Goal: Information Seeking & Learning: Learn about a topic

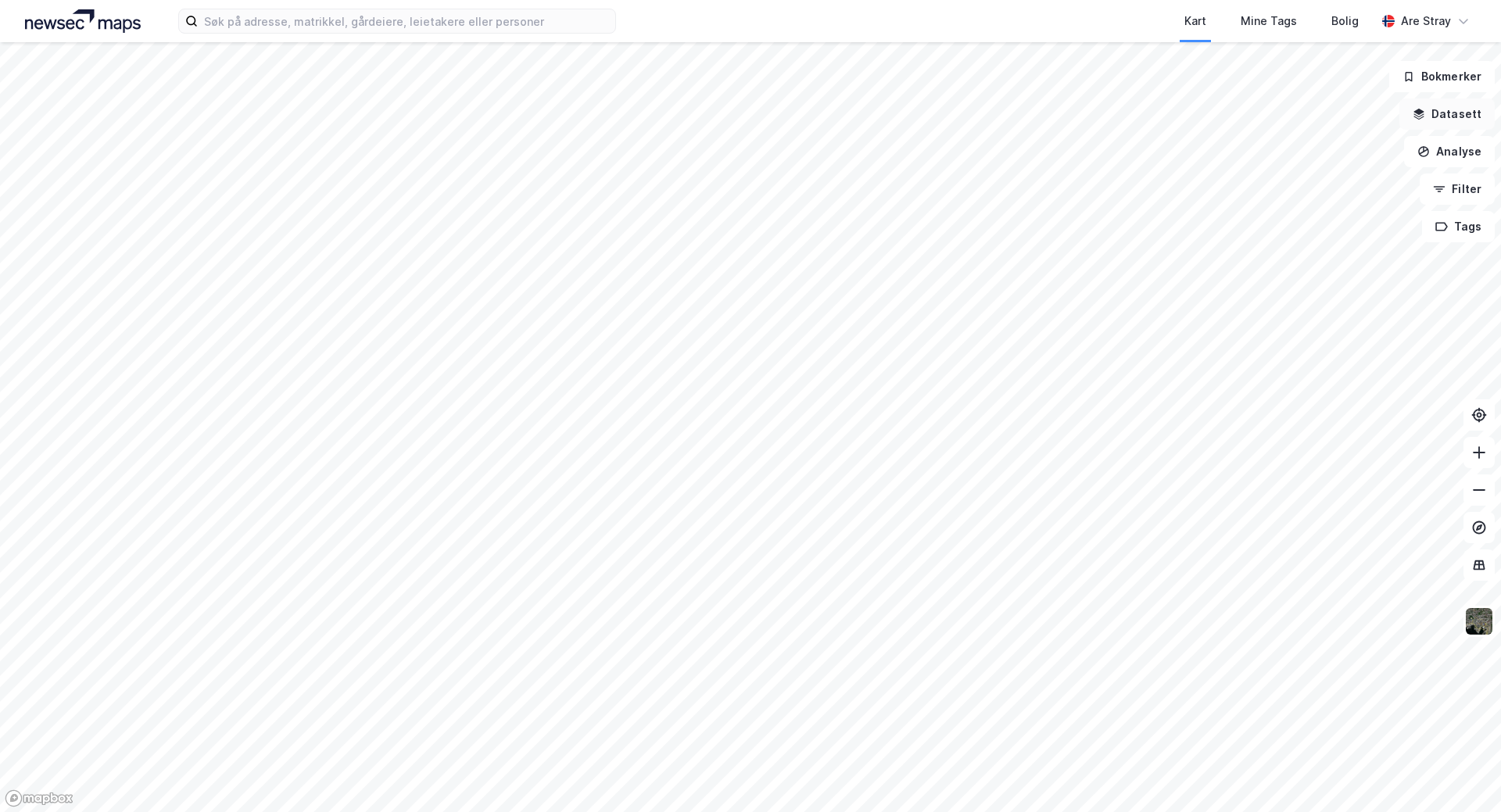
click at [1455, 112] on button "Datasett" at bounding box center [1447, 114] width 95 height 31
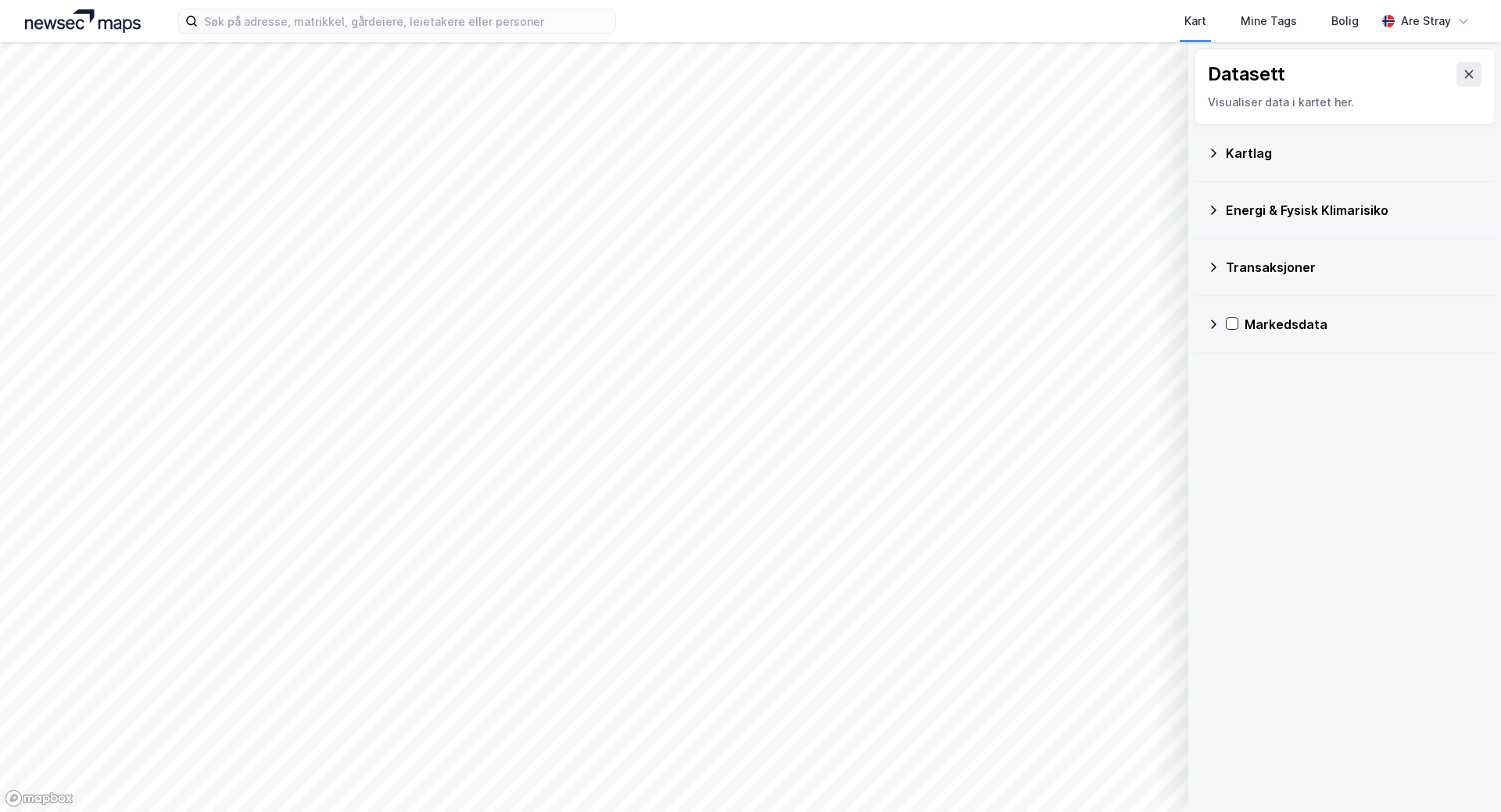
click at [1245, 270] on div "Transaksjoner" at bounding box center [1353, 267] width 256 height 18
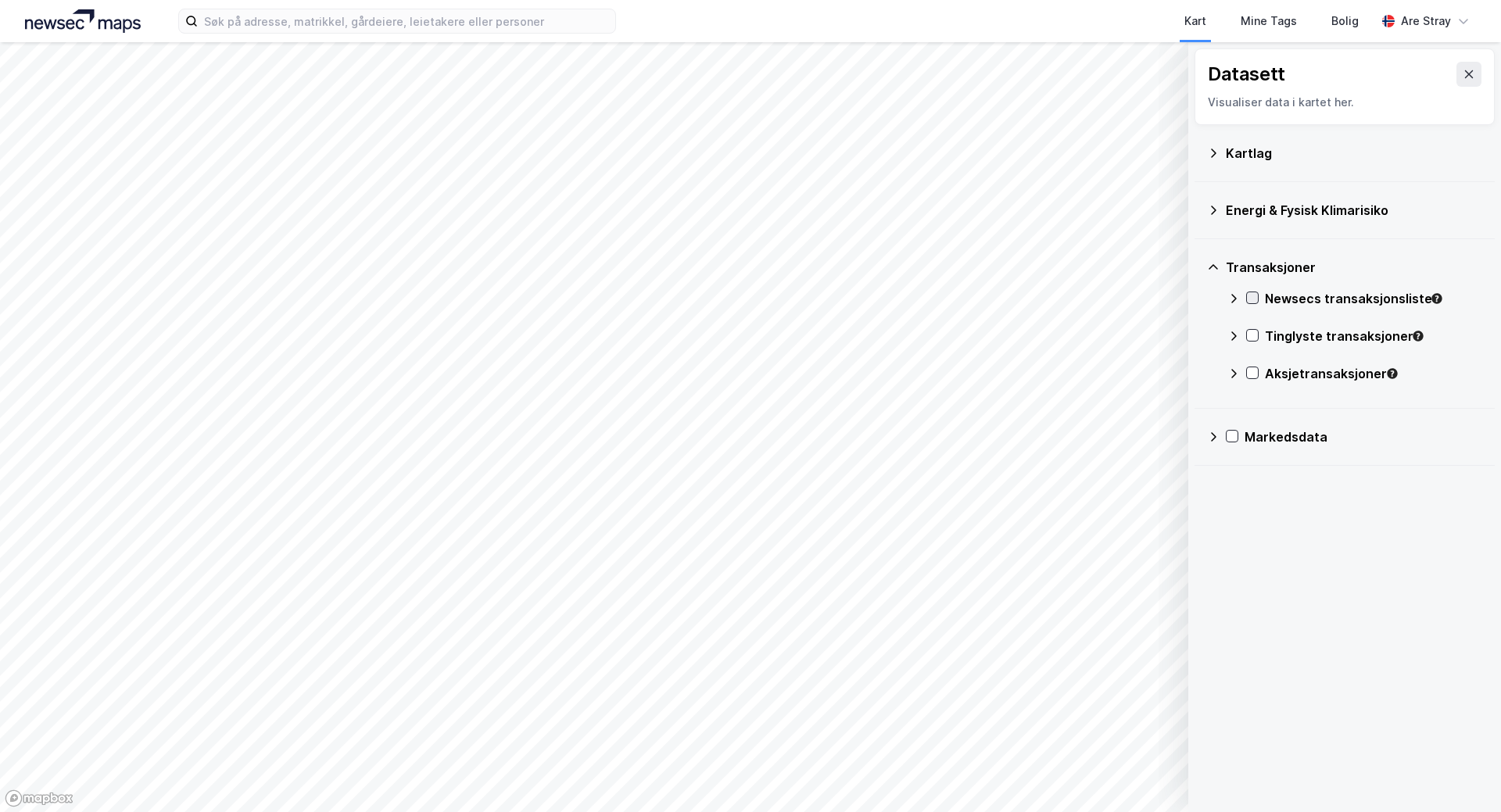
click at [1255, 296] on icon at bounding box center [1252, 297] width 11 height 11
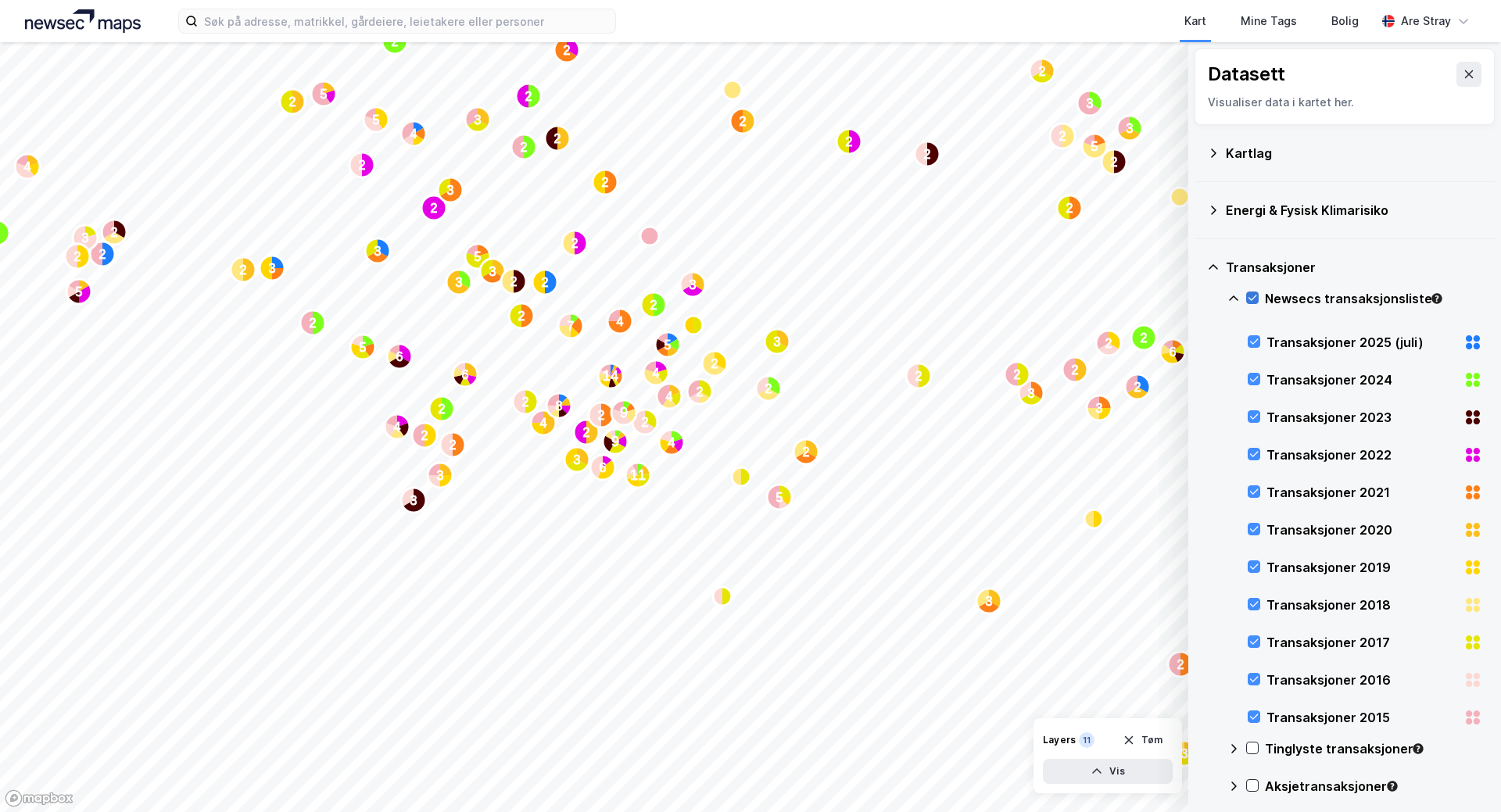
click at [1255, 296] on icon at bounding box center [1252, 297] width 11 height 11
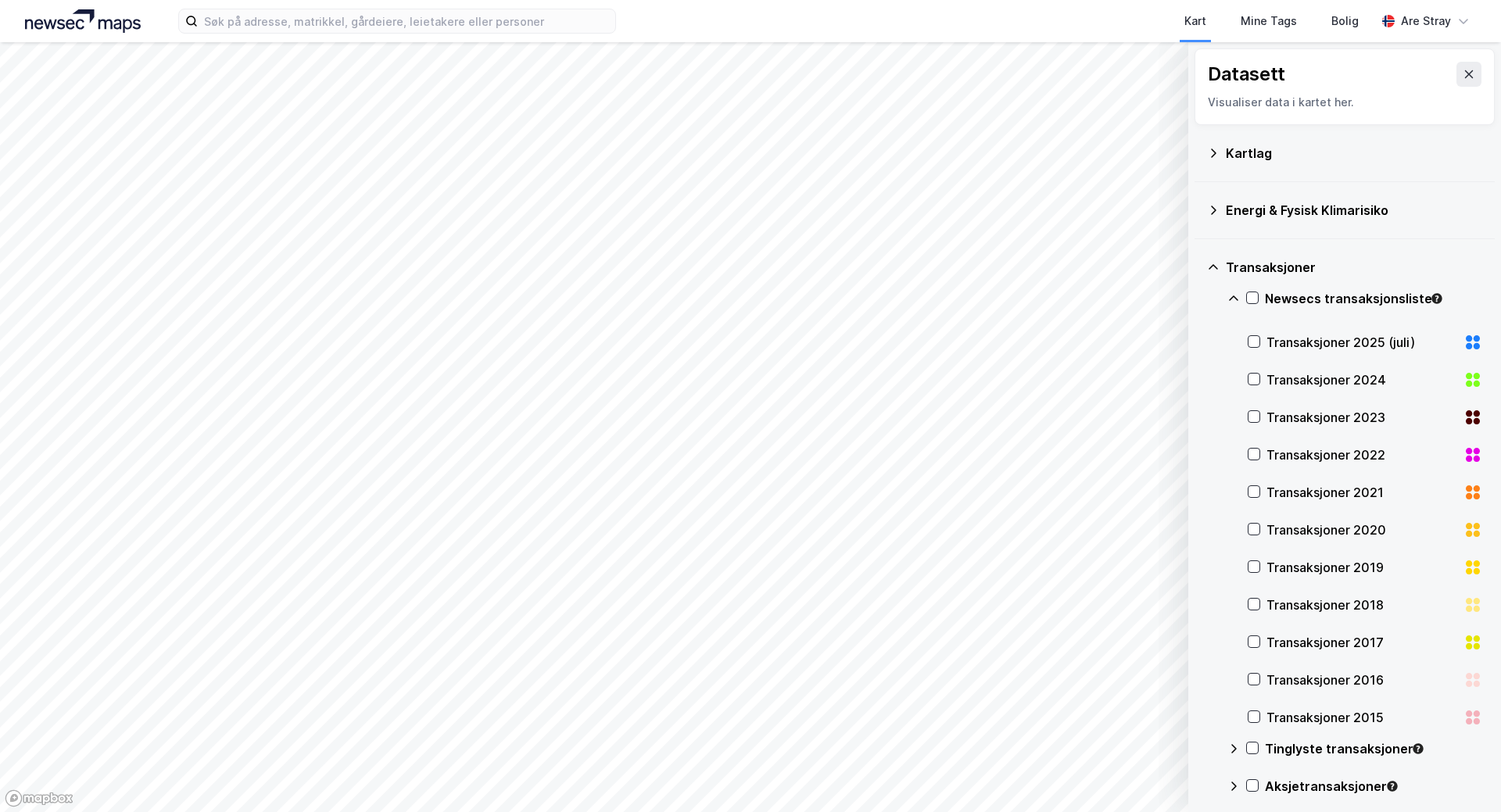
click at [1233, 294] on icon at bounding box center [1234, 298] width 13 height 13
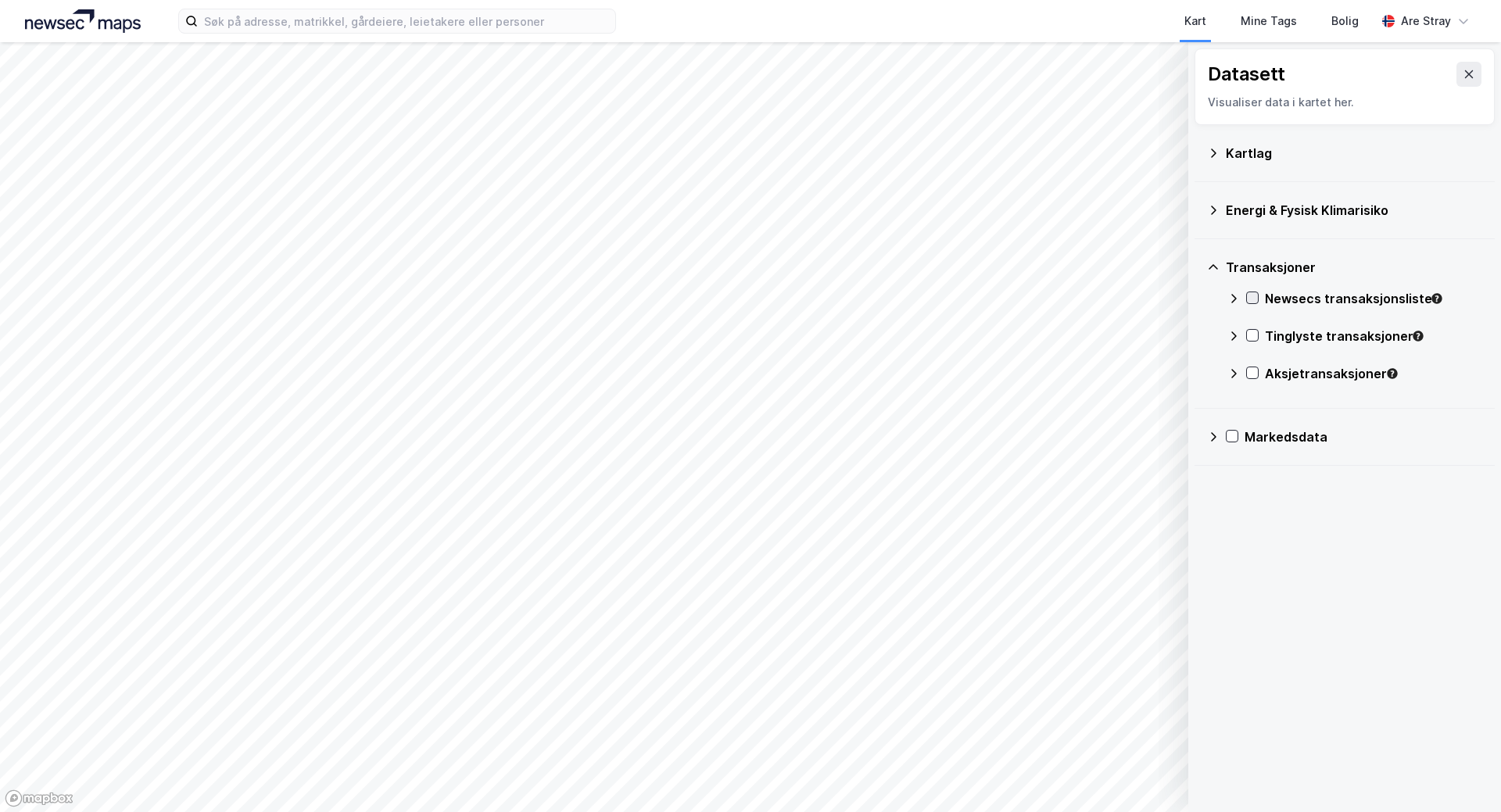
click at [1254, 295] on icon at bounding box center [1252, 297] width 11 height 11
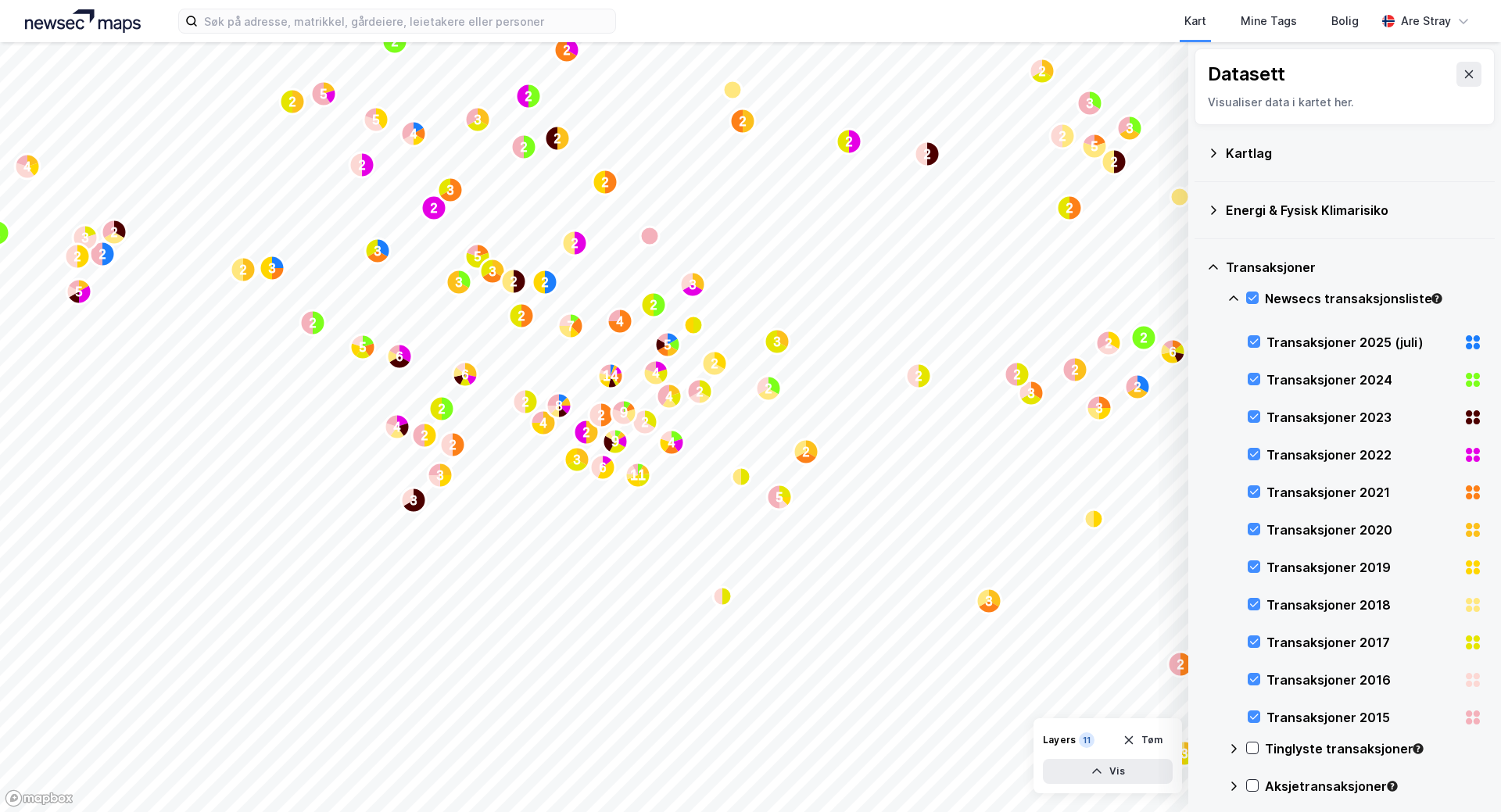
click at [1331, 381] on div "Transaksjoner 2024" at bounding box center [1361, 380] width 191 height 18
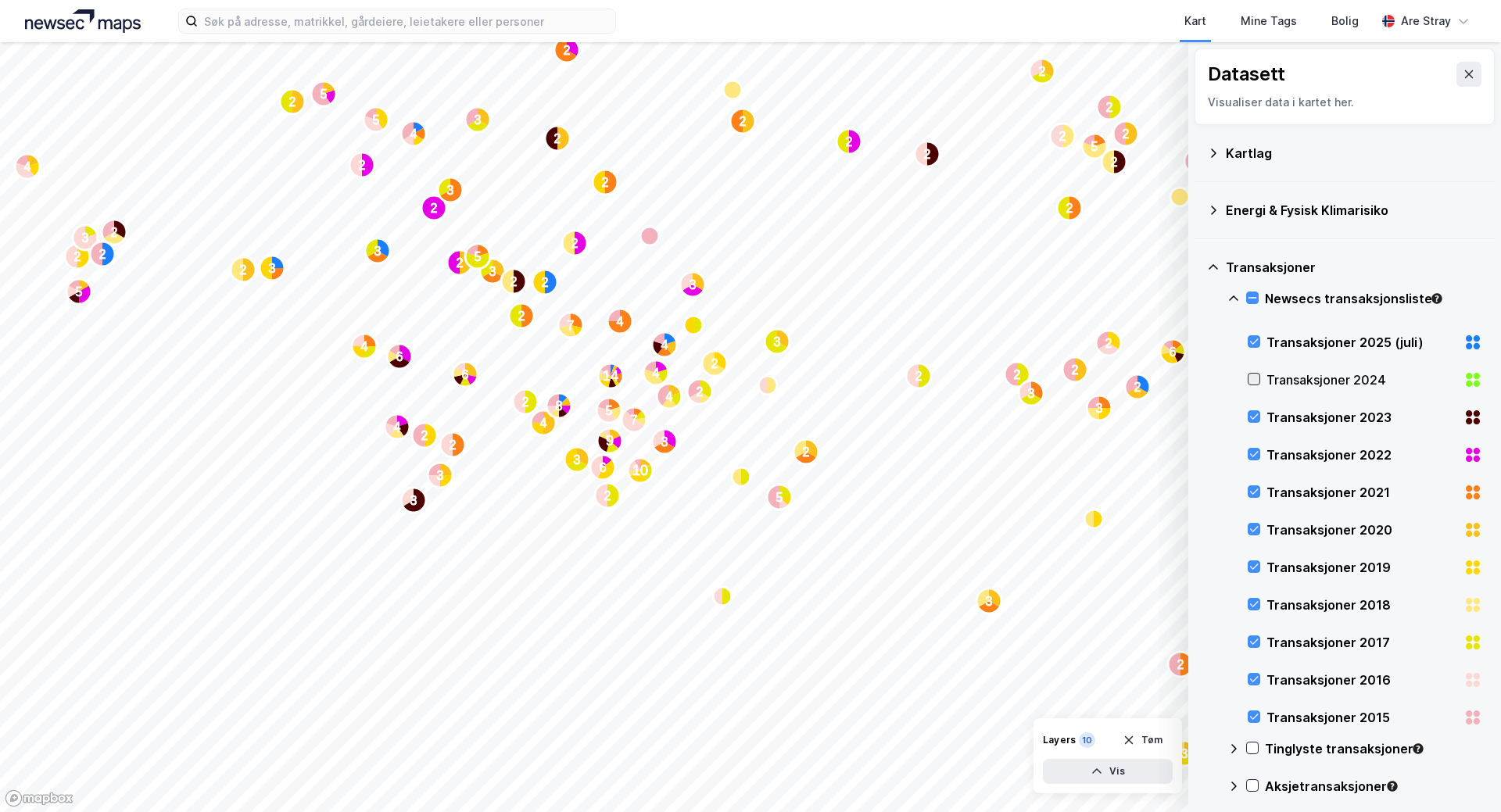
click at [1256, 377] on icon at bounding box center [1254, 379] width 11 height 11
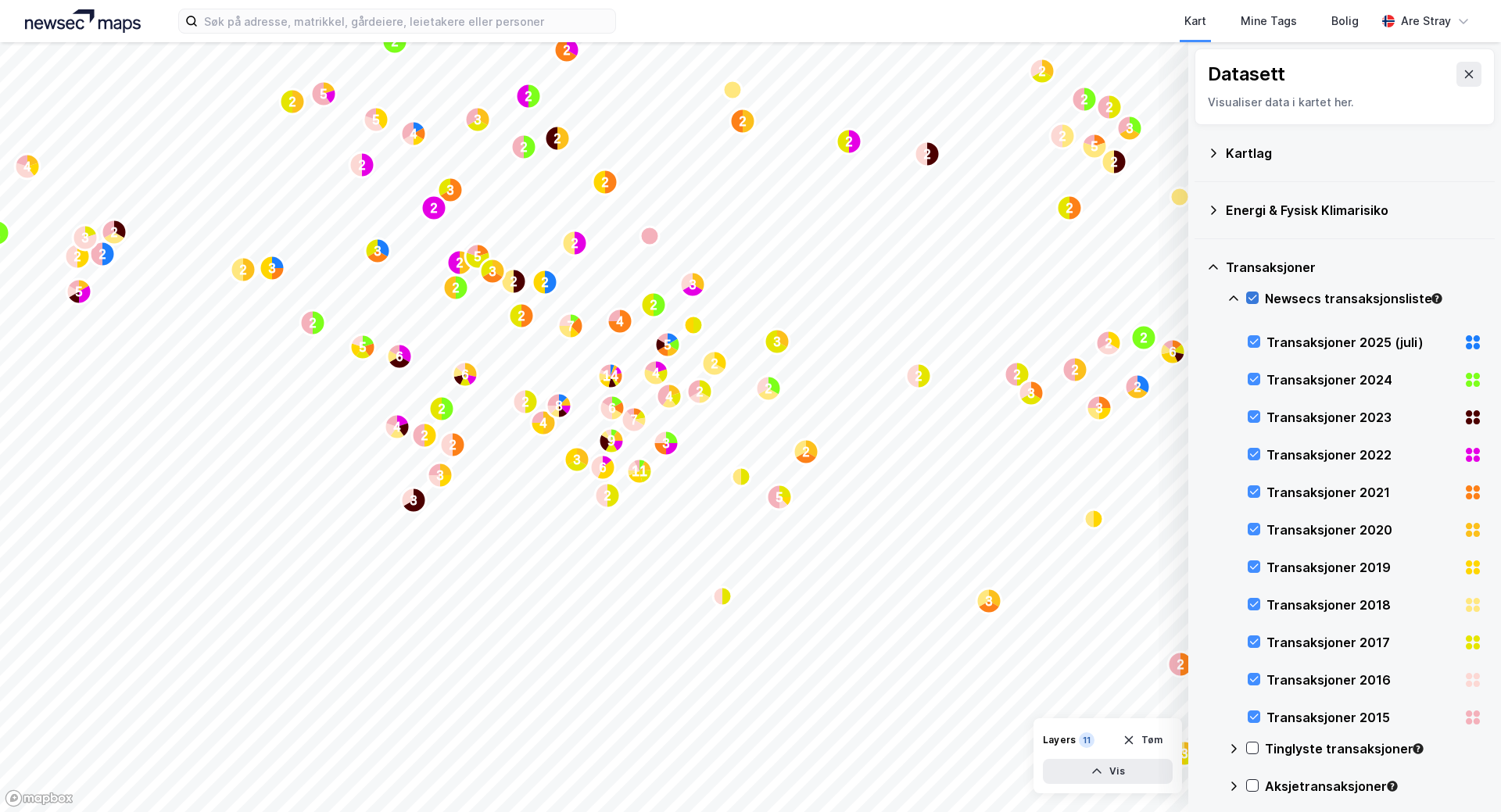
click at [1253, 293] on icon at bounding box center [1252, 297] width 11 height 11
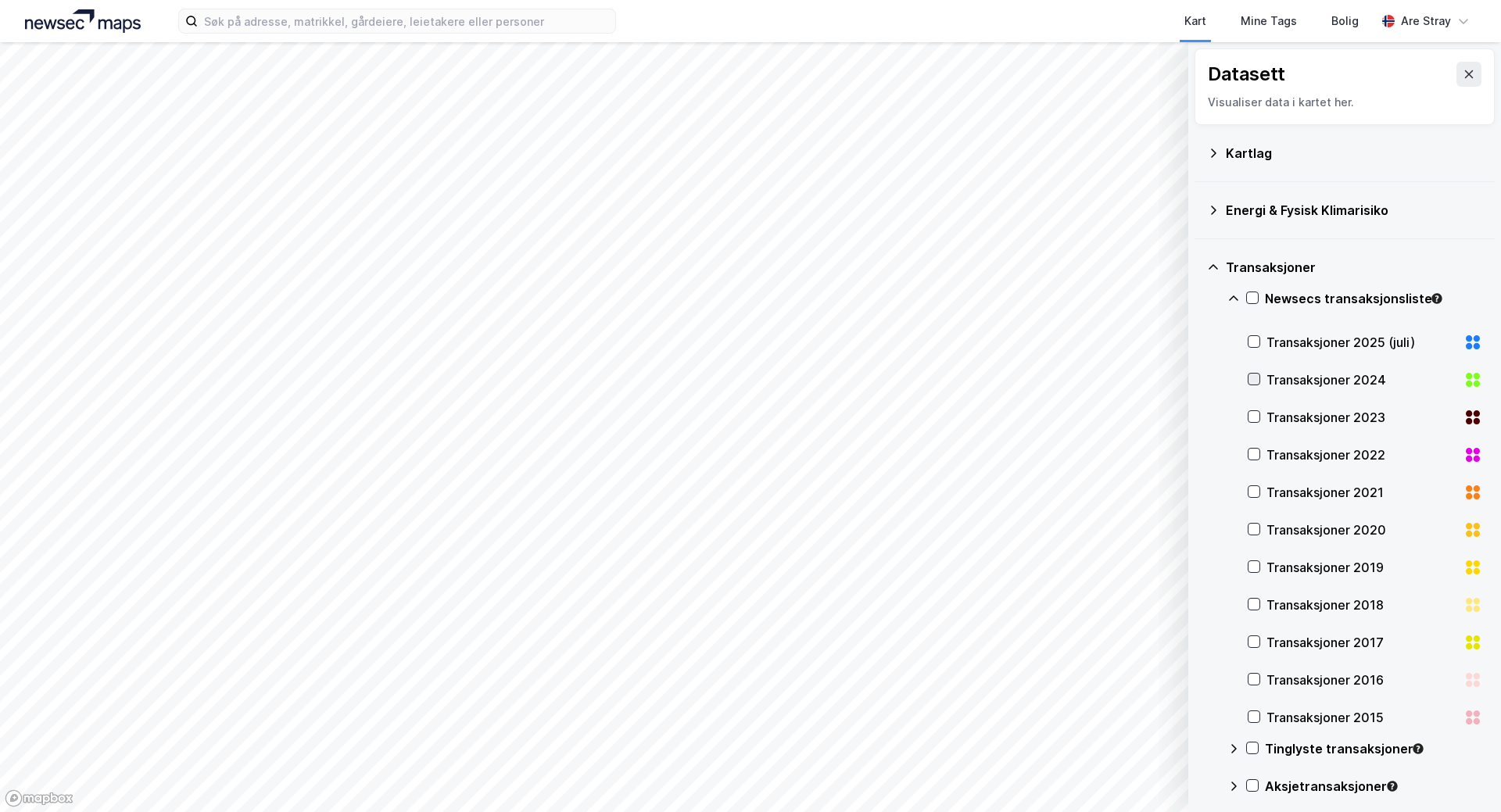
click at [1255, 380] on icon at bounding box center [1254, 379] width 11 height 11
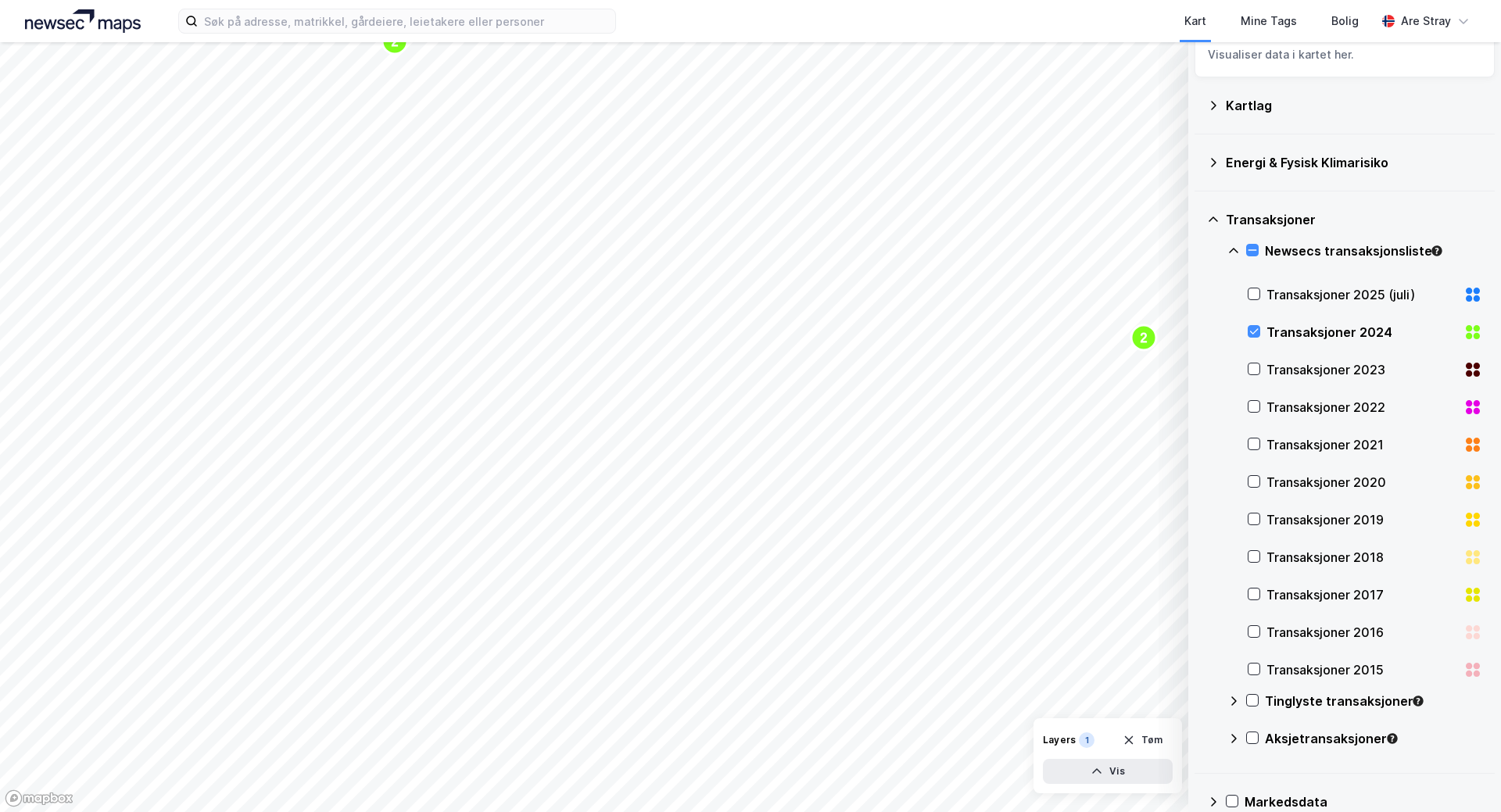
scroll to position [72, 0]
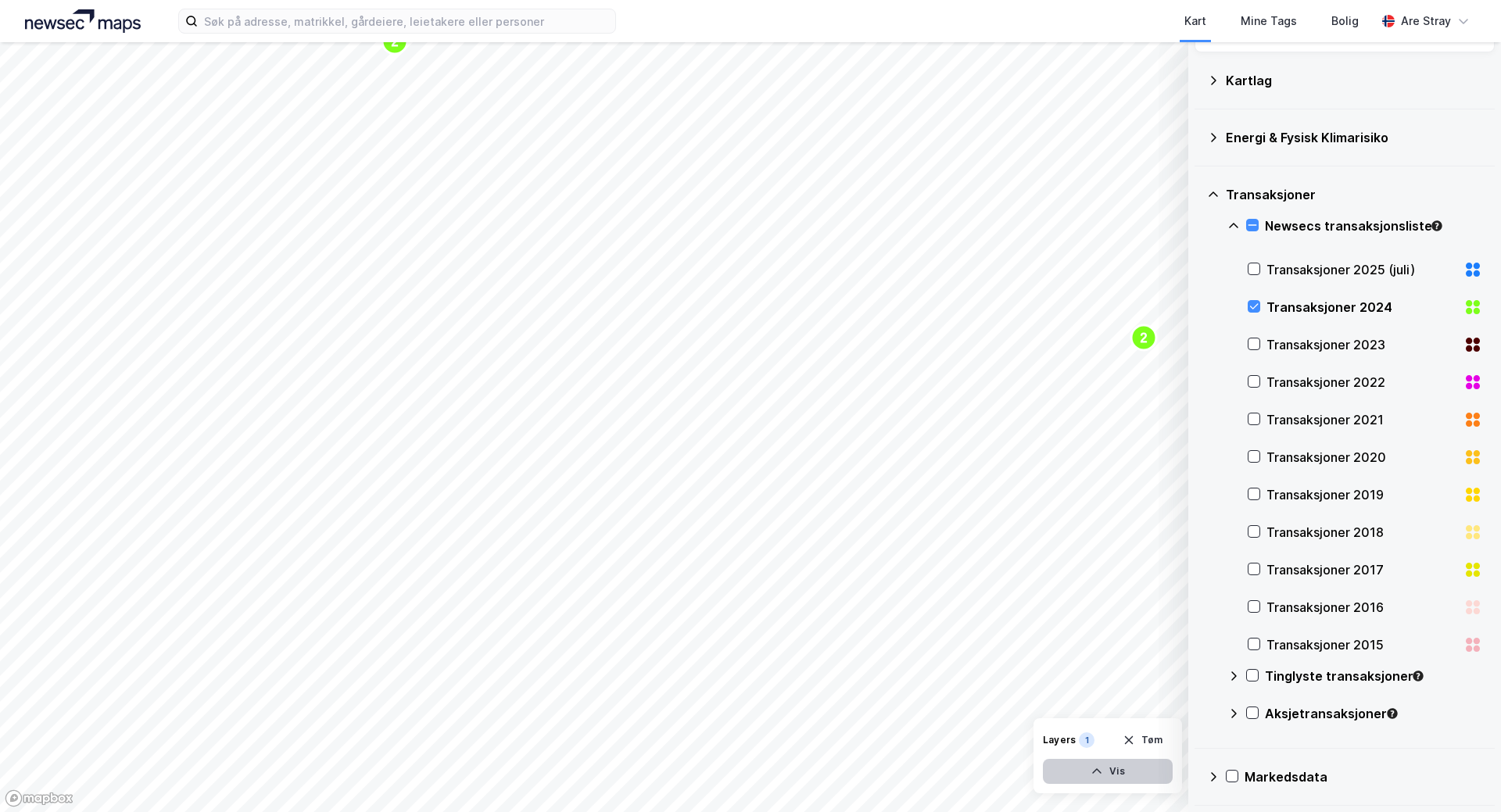
click at [1115, 775] on button "Vis" at bounding box center [1107, 771] width 129 height 25
click at [1155, 732] on icon at bounding box center [1157, 737] width 13 height 13
click at [1073, 774] on button "Lukk" at bounding box center [1064, 771] width 216 height 25
click at [1073, 774] on button "Vis" at bounding box center [1107, 771] width 129 height 25
click at [1155, 740] on icon at bounding box center [1157, 737] width 13 height 13
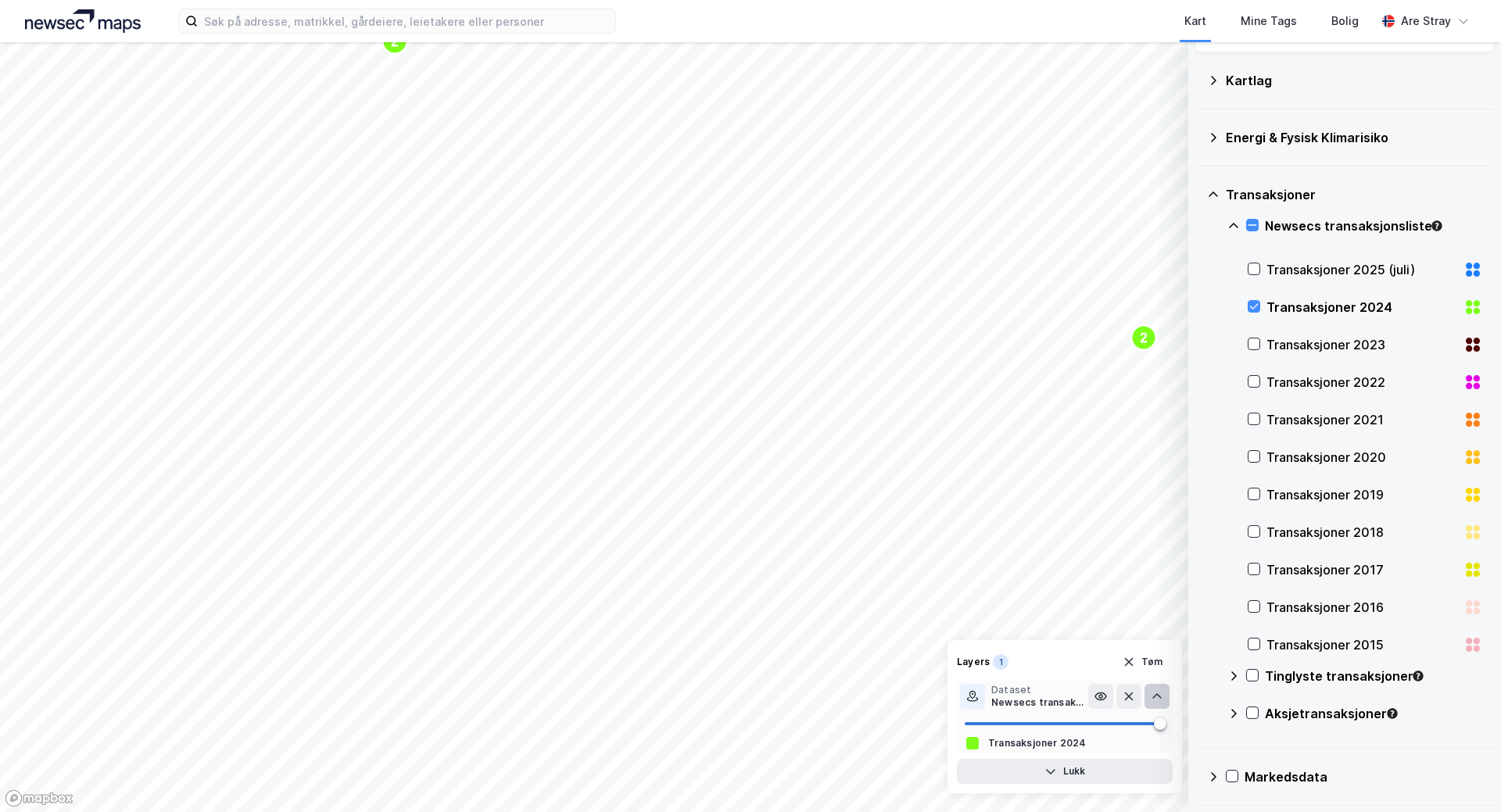
click at [1156, 701] on icon at bounding box center [1157, 696] width 13 height 13
click at [1155, 737] on icon at bounding box center [1157, 737] width 9 height 6
click at [1106, 702] on icon at bounding box center [1101, 696] width 13 height 13
click at [1100, 701] on icon at bounding box center [1101, 696] width 13 height 13
click at [1103, 700] on icon at bounding box center [1101, 696] width 11 height 7
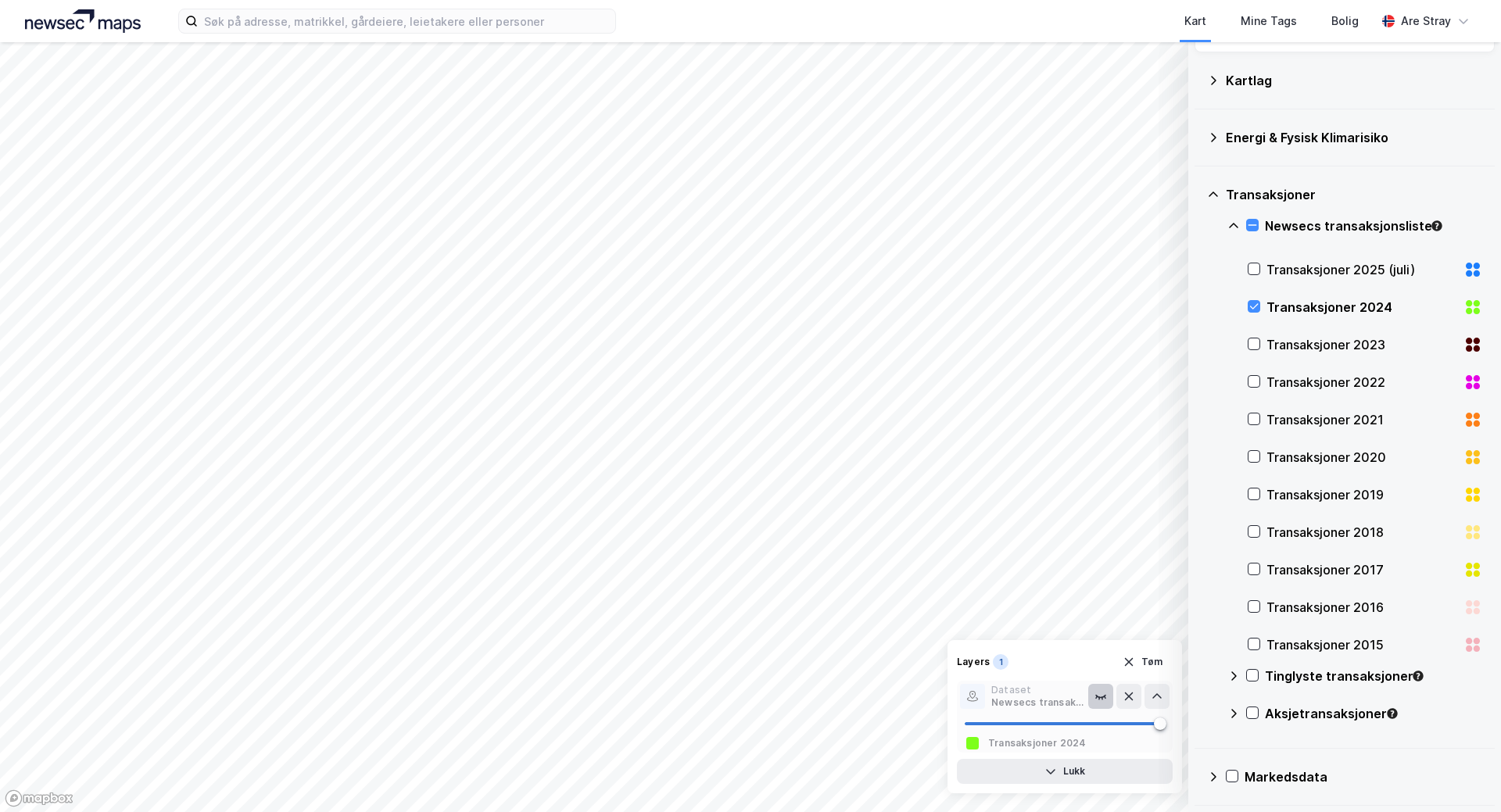
click at [1103, 699] on icon at bounding box center [1103, 697] width 0 height 3
click at [1050, 773] on icon "button" at bounding box center [1050, 772] width 9 height 6
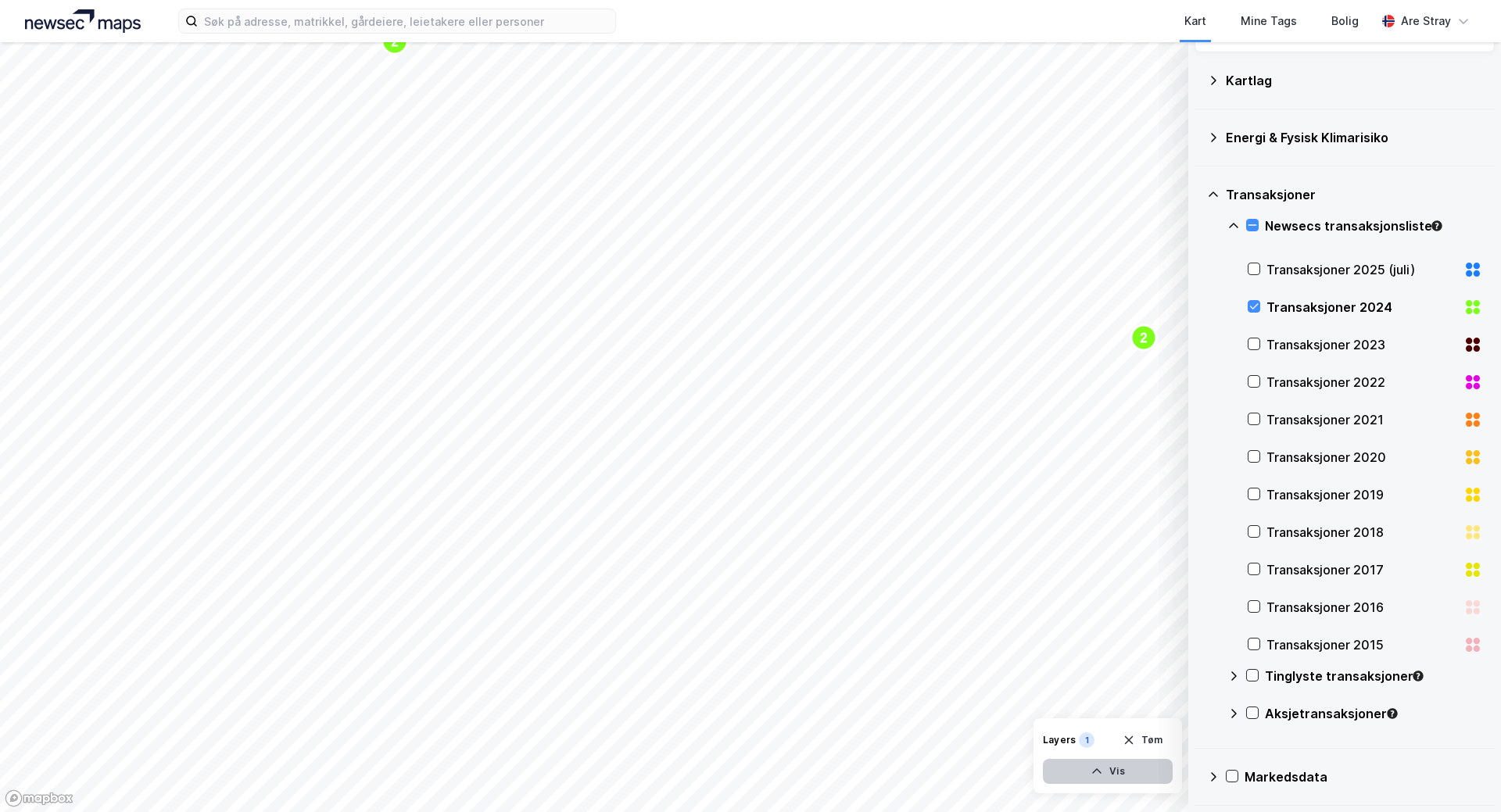
click at [1085, 774] on button "Vis" at bounding box center [1107, 771] width 129 height 25
click at [1055, 731] on div "Dataset" at bounding box center [1040, 730] width 97 height 13
click at [971, 738] on icon at bounding box center [972, 737] width 13 height 13
click at [1148, 740] on button at bounding box center [1156, 736] width 25 height 25
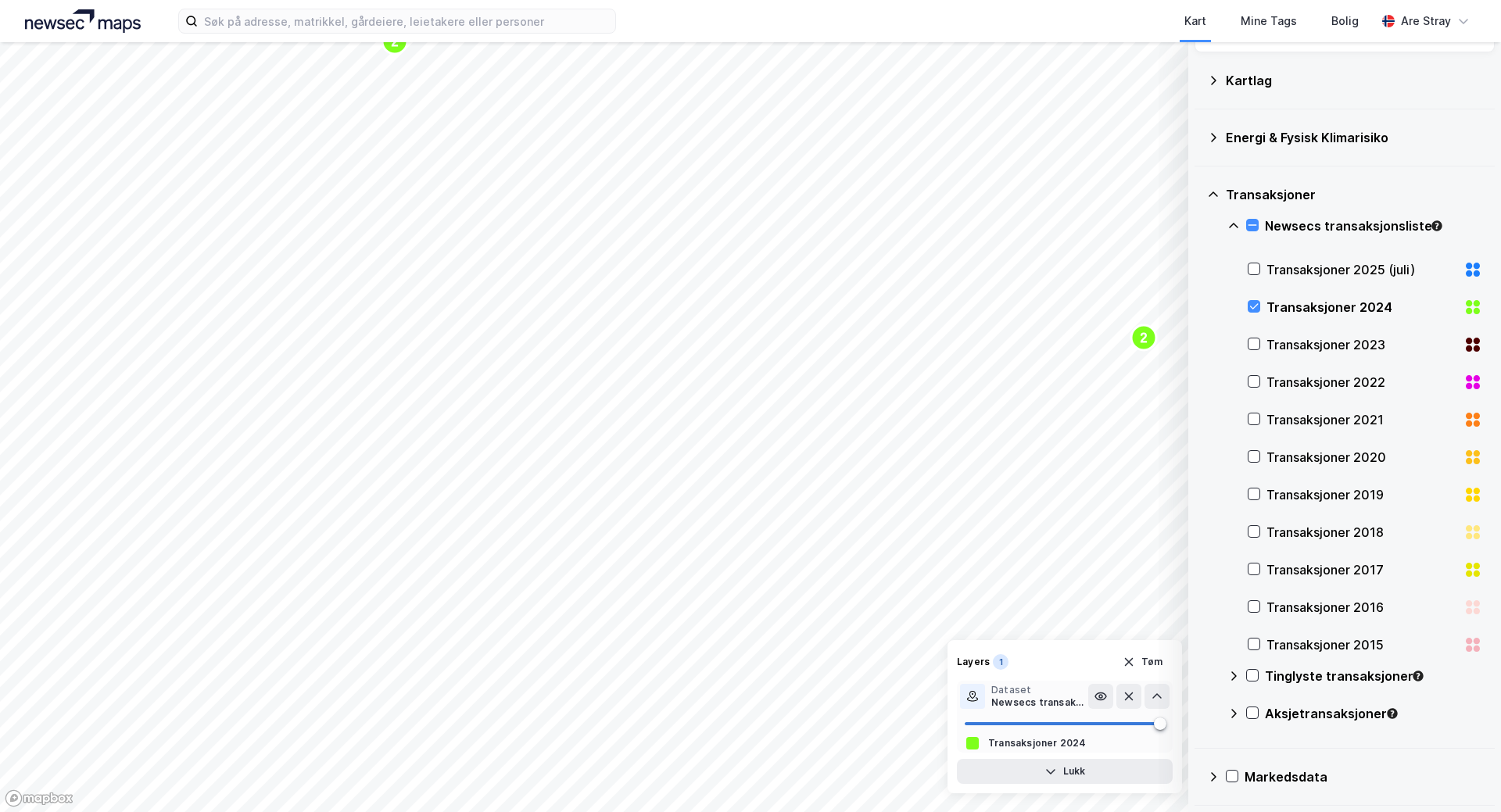
click at [1143, 703] on div at bounding box center [1128, 695] width 82 height 25
click at [1153, 702] on button at bounding box center [1156, 695] width 25 height 25
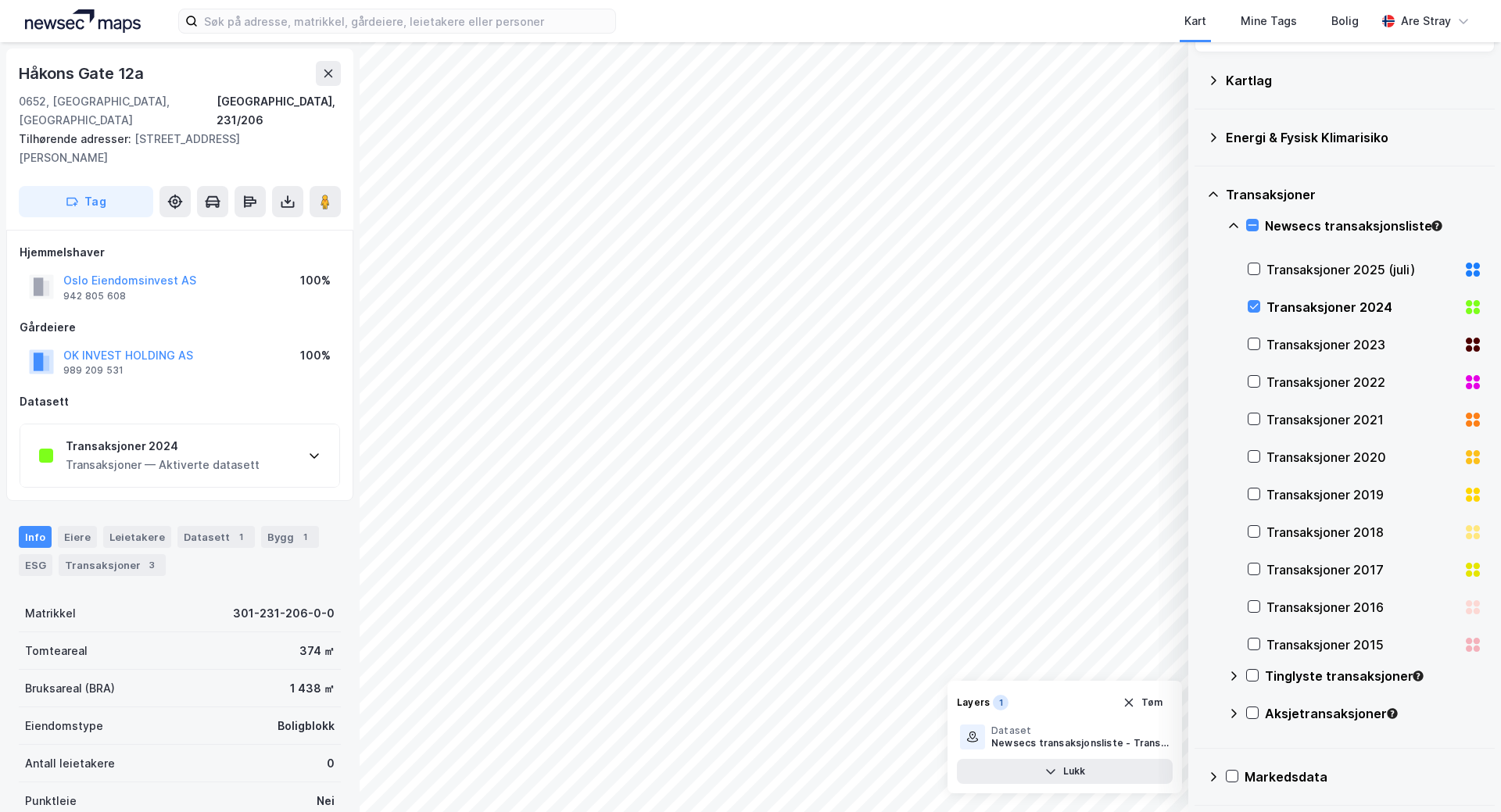
click at [274, 450] on div "Transaksjoner 2024 Transaksjoner — Aktiverte datasett" at bounding box center [179, 455] width 319 height 62
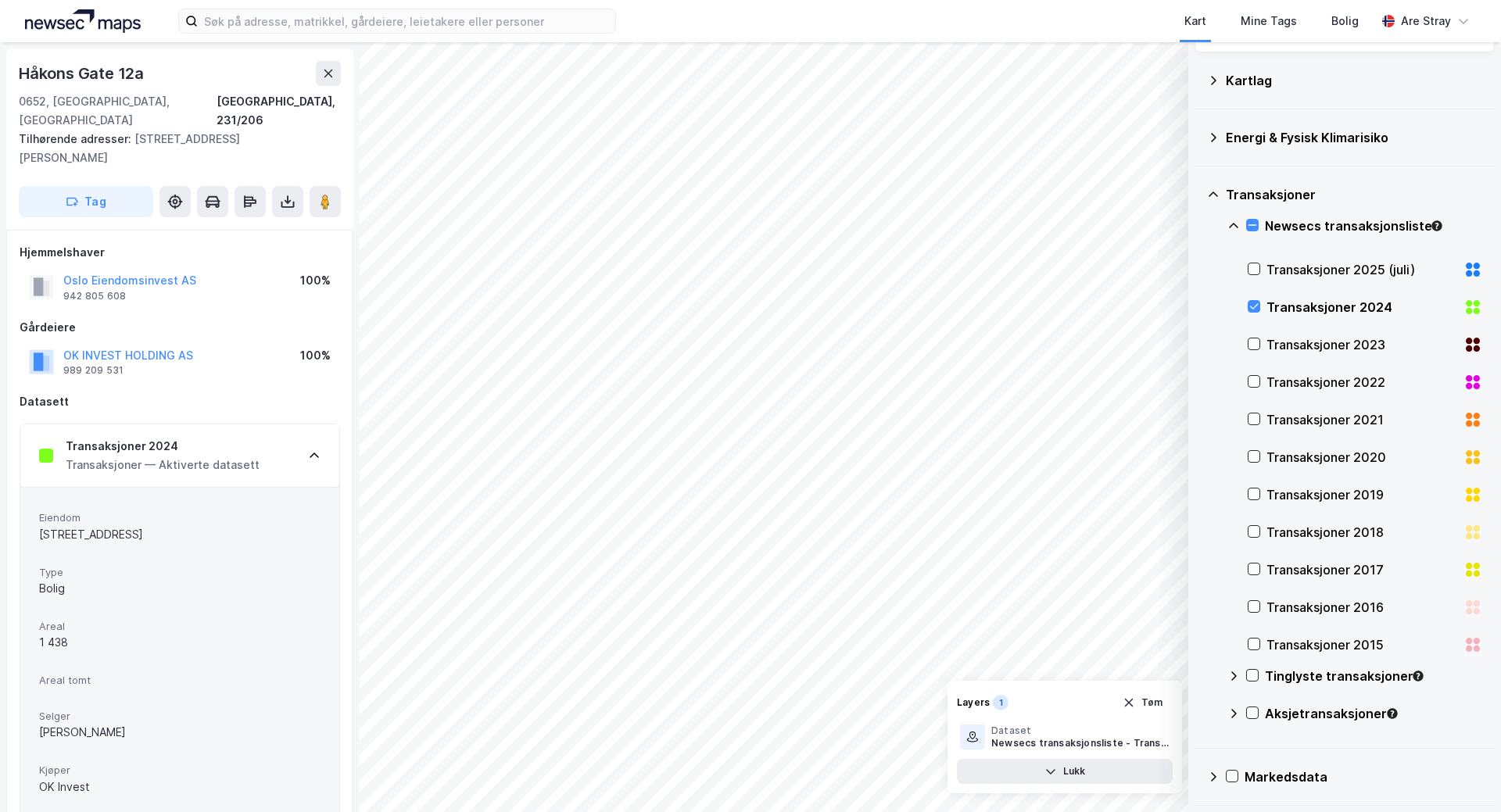
click at [313, 450] on icon at bounding box center [314, 456] width 13 height 13
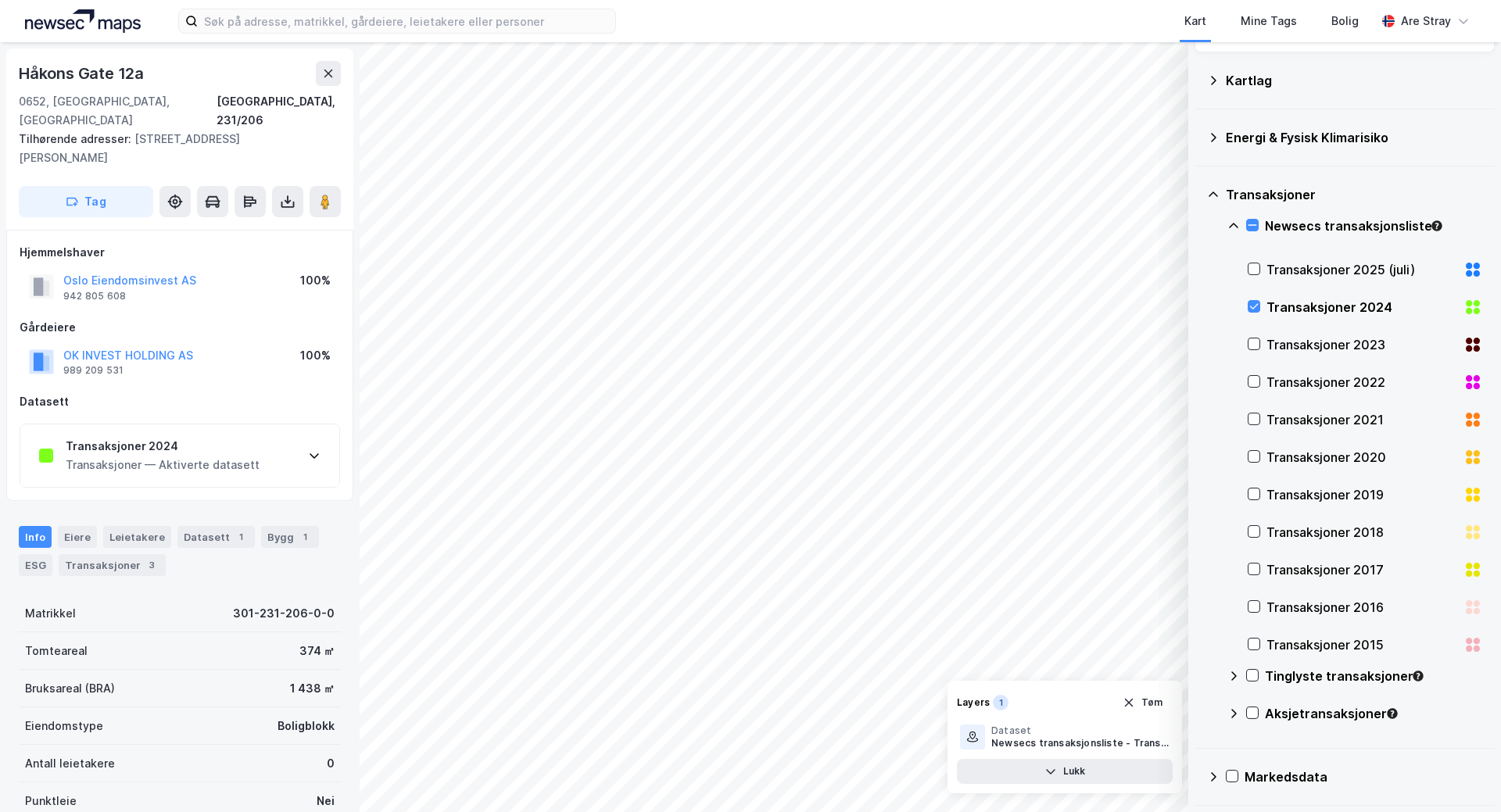
click at [310, 450] on icon at bounding box center [314, 456] width 13 height 13
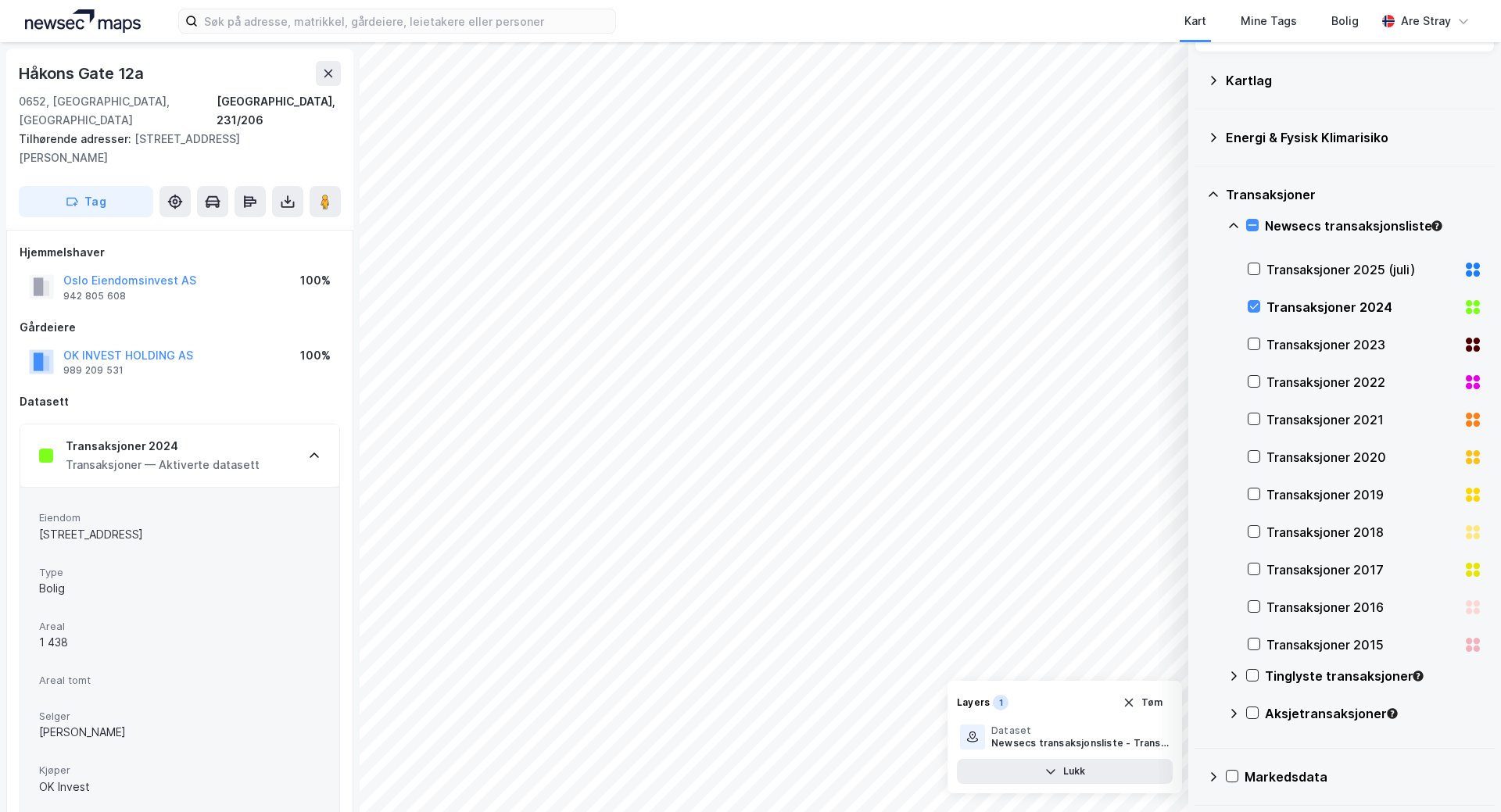
click at [310, 453] on icon at bounding box center [314, 456] width 9 height 6
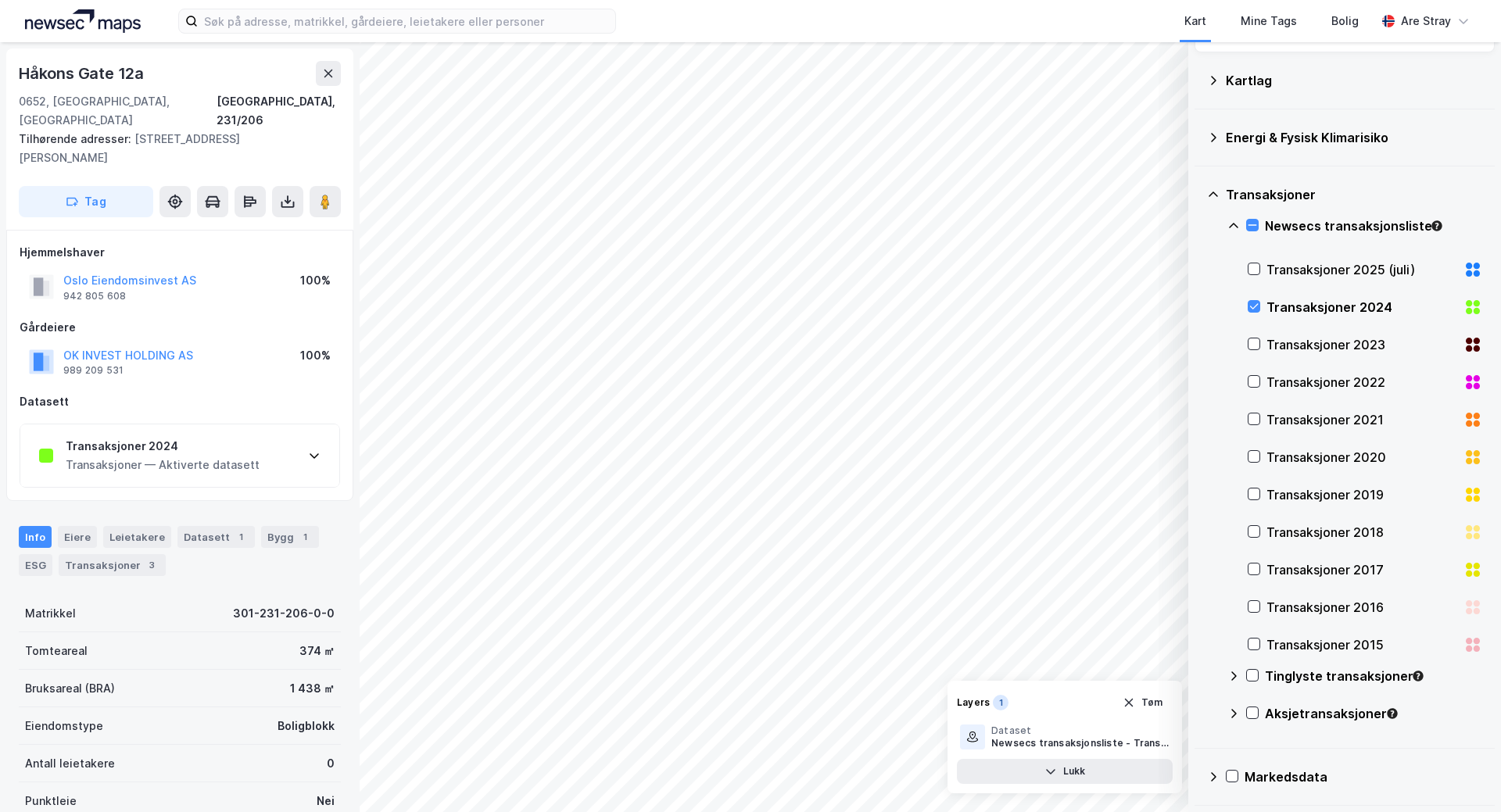
click at [298, 427] on div "Transaksjoner 2024 Transaksjoner — Aktiverte datasett" at bounding box center [179, 455] width 319 height 62
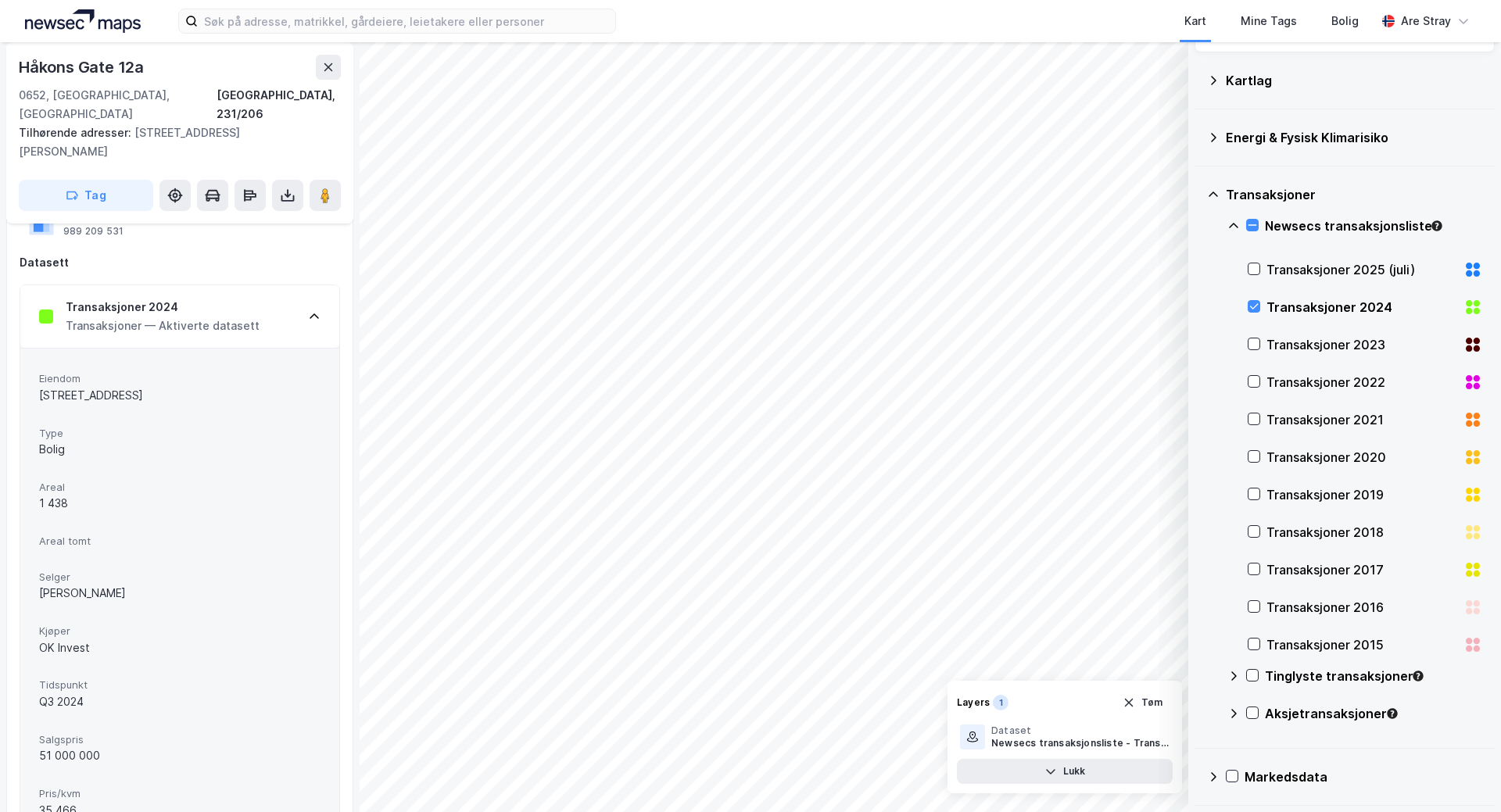
scroll to position [78, 0]
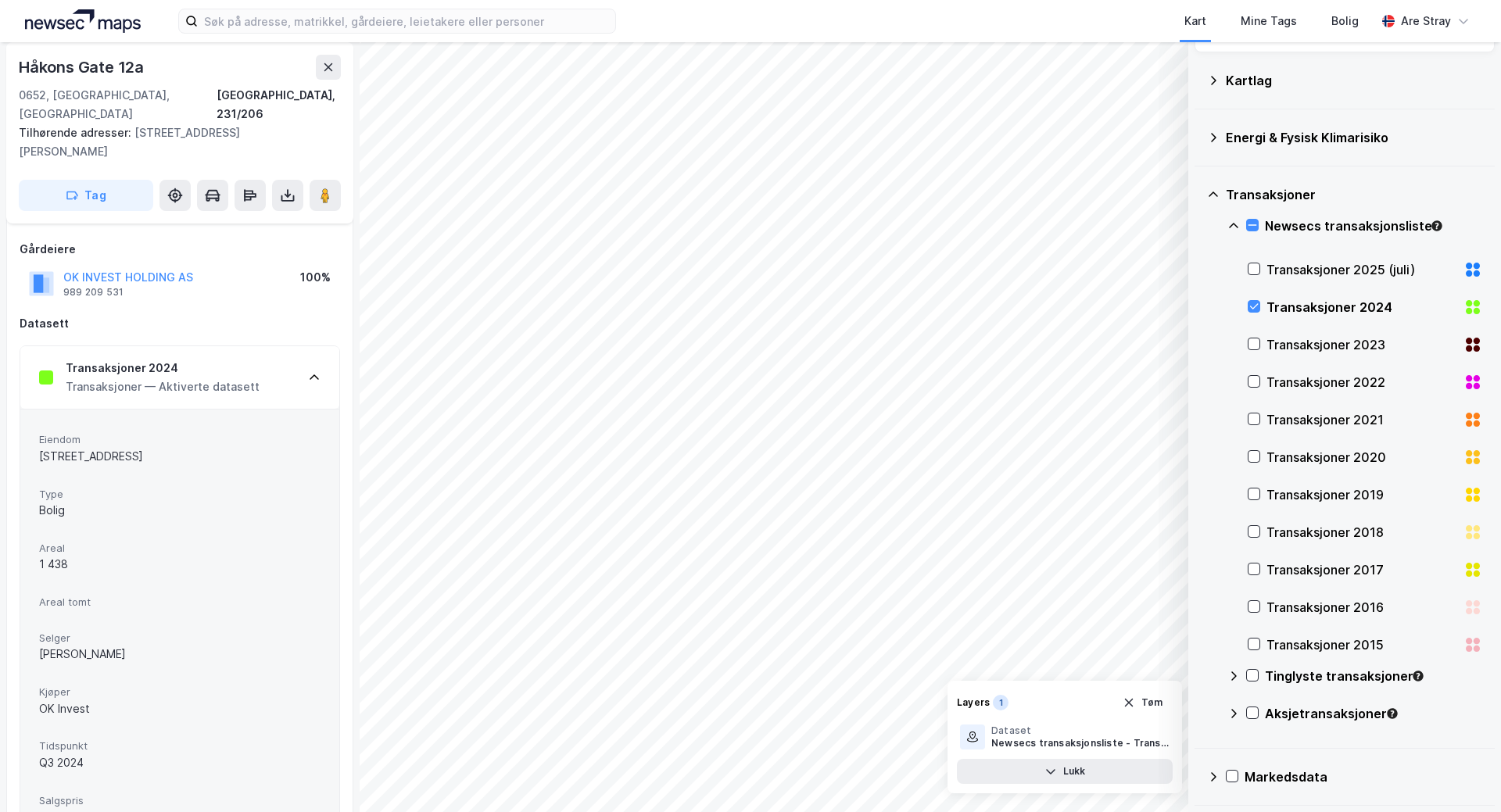
click at [1234, 713] on icon at bounding box center [1234, 714] width 13 height 13
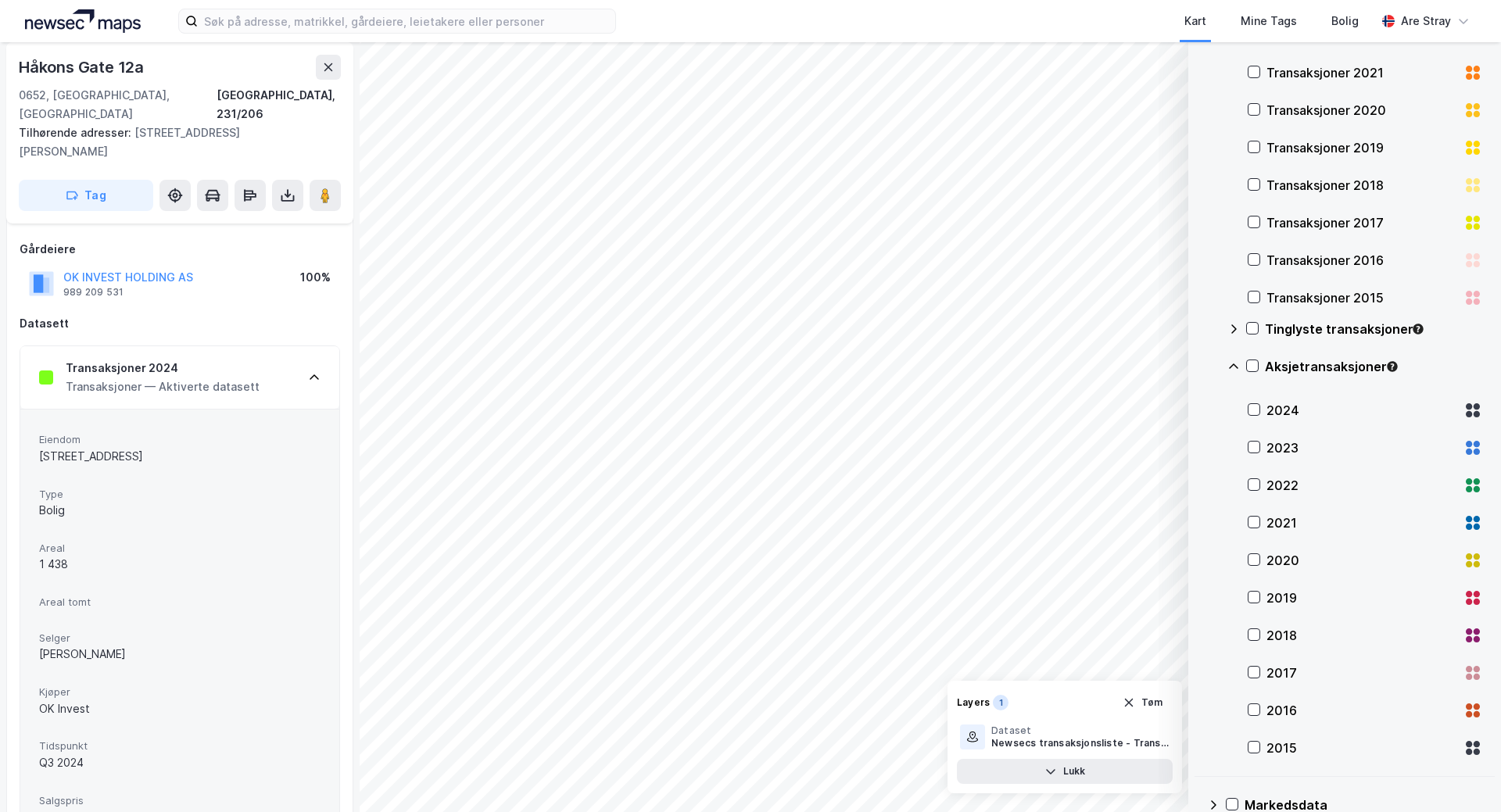
scroll to position [448, 0]
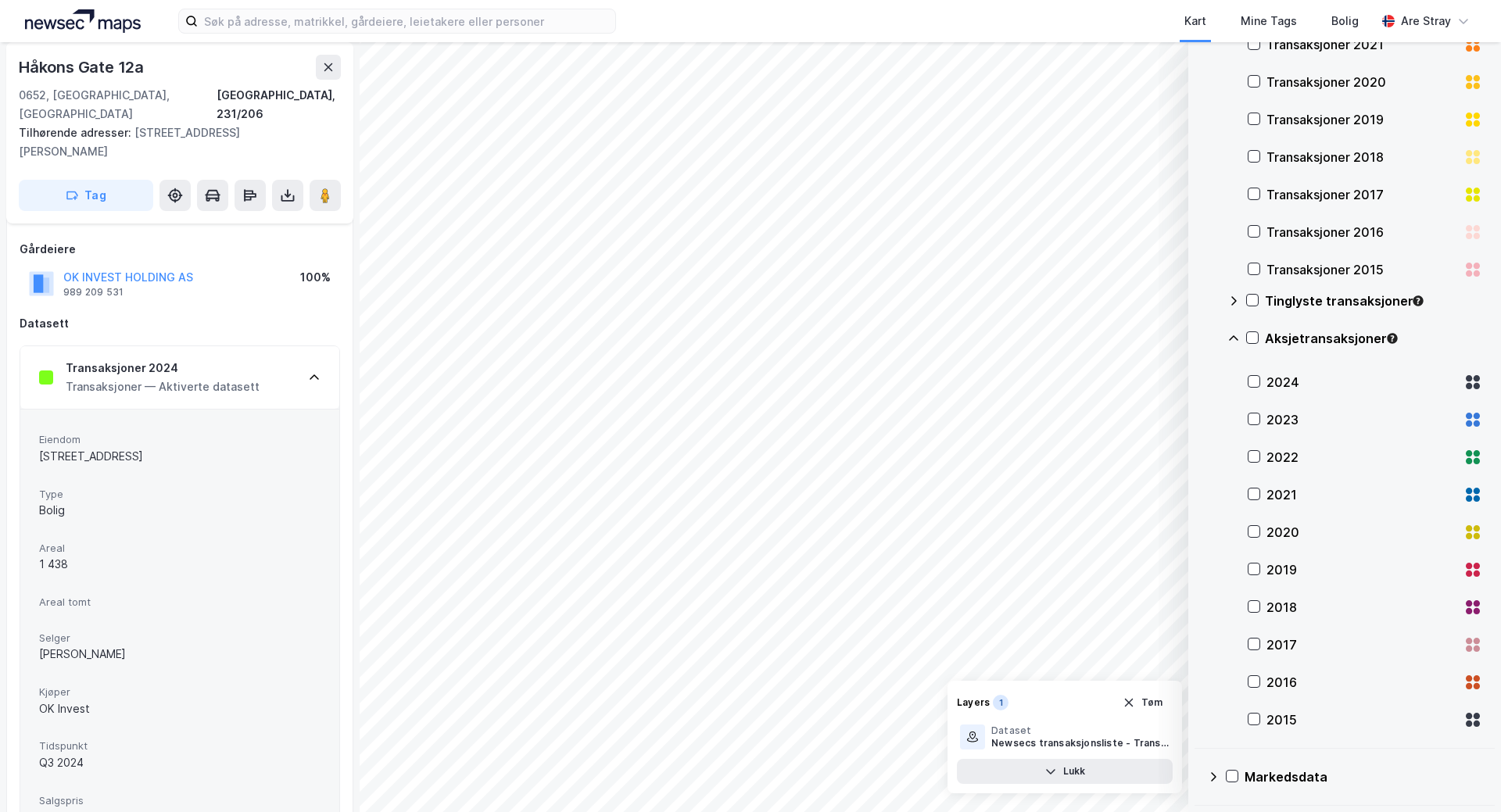
click at [1232, 338] on icon at bounding box center [1233, 338] width 9 height 6
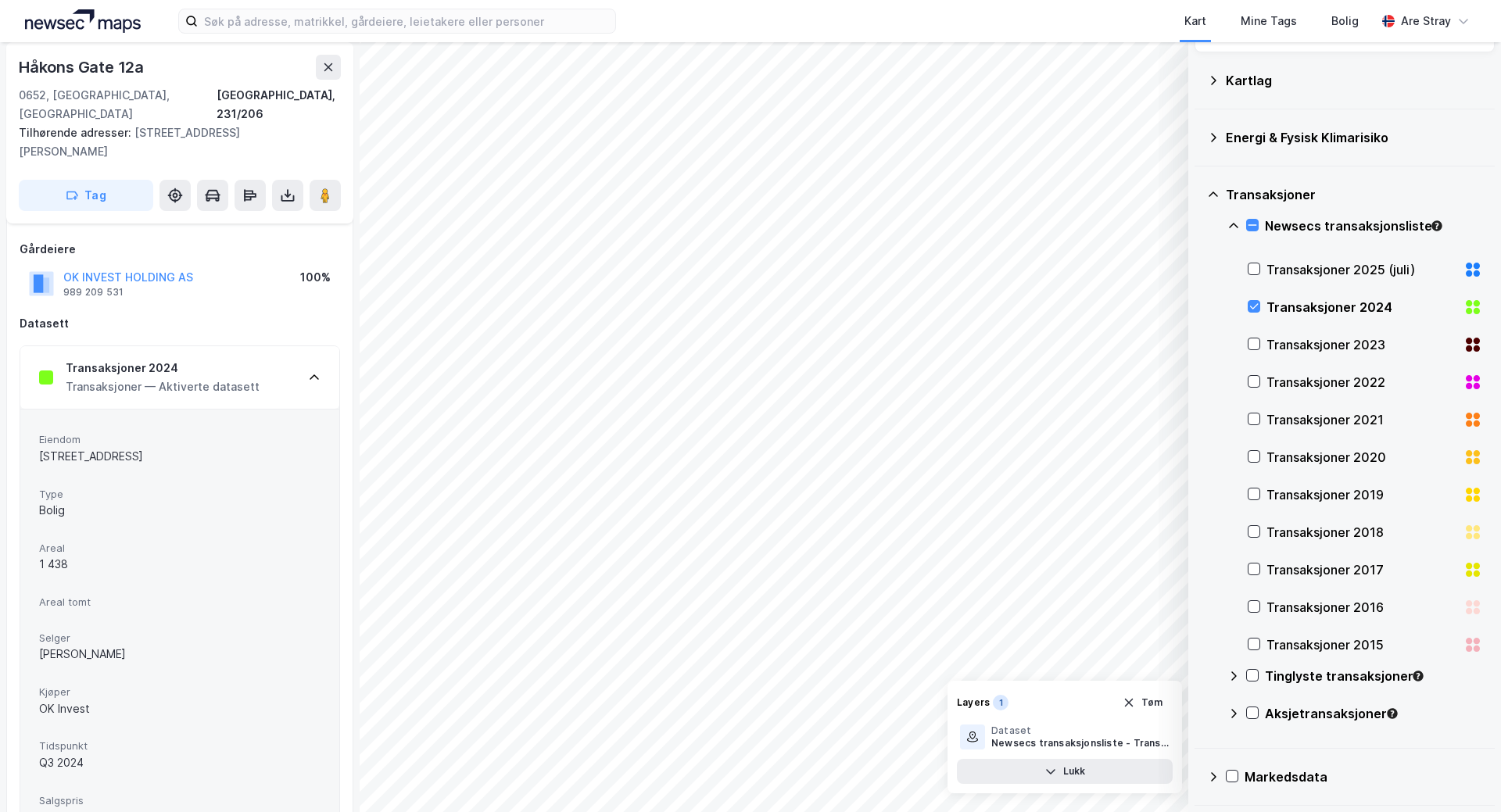
click at [1473, 313] on icon at bounding box center [1476, 310] width 6 height 6
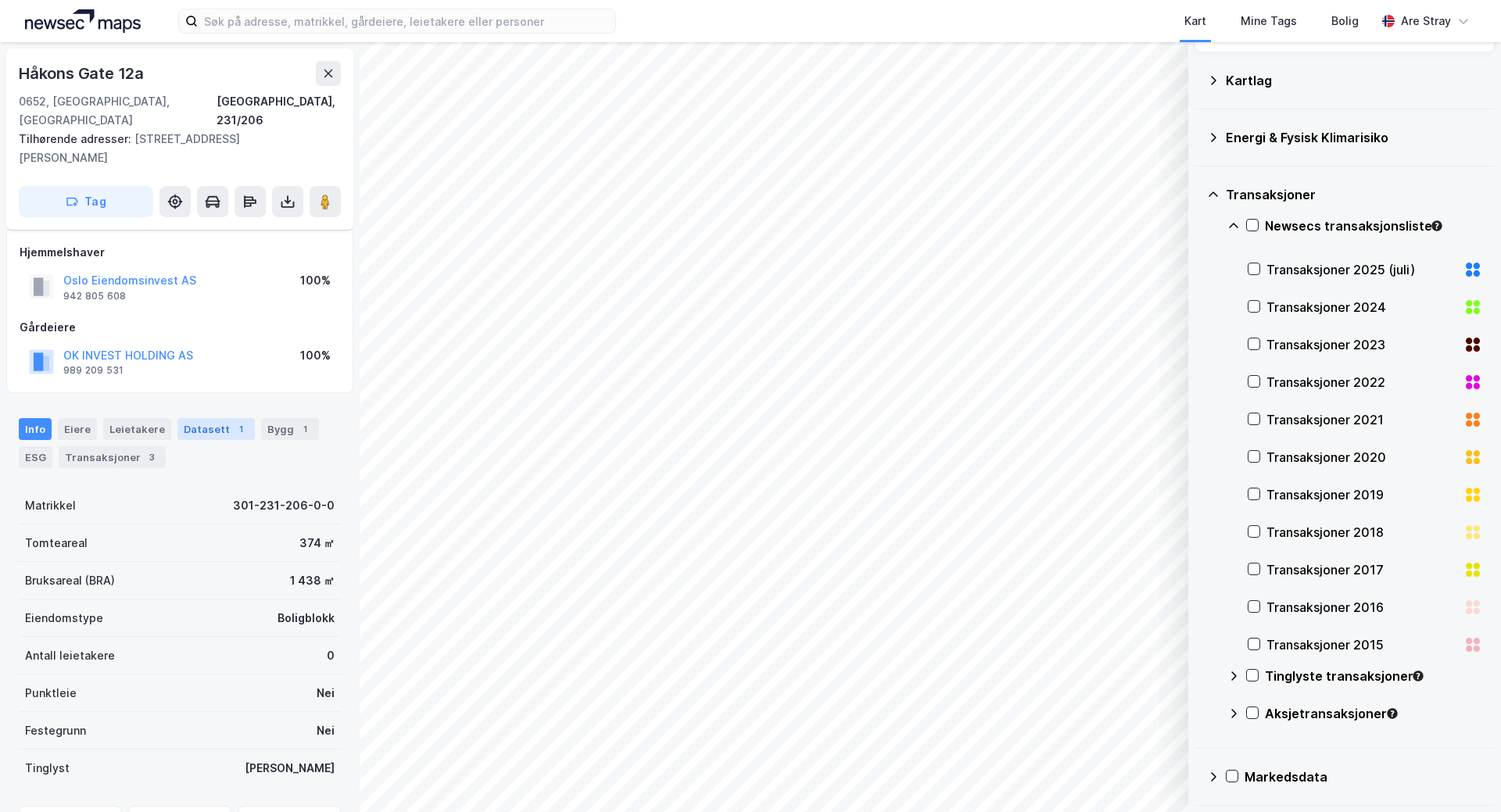
click at [199, 418] on div "Datasett 1" at bounding box center [216, 429] width 77 height 22
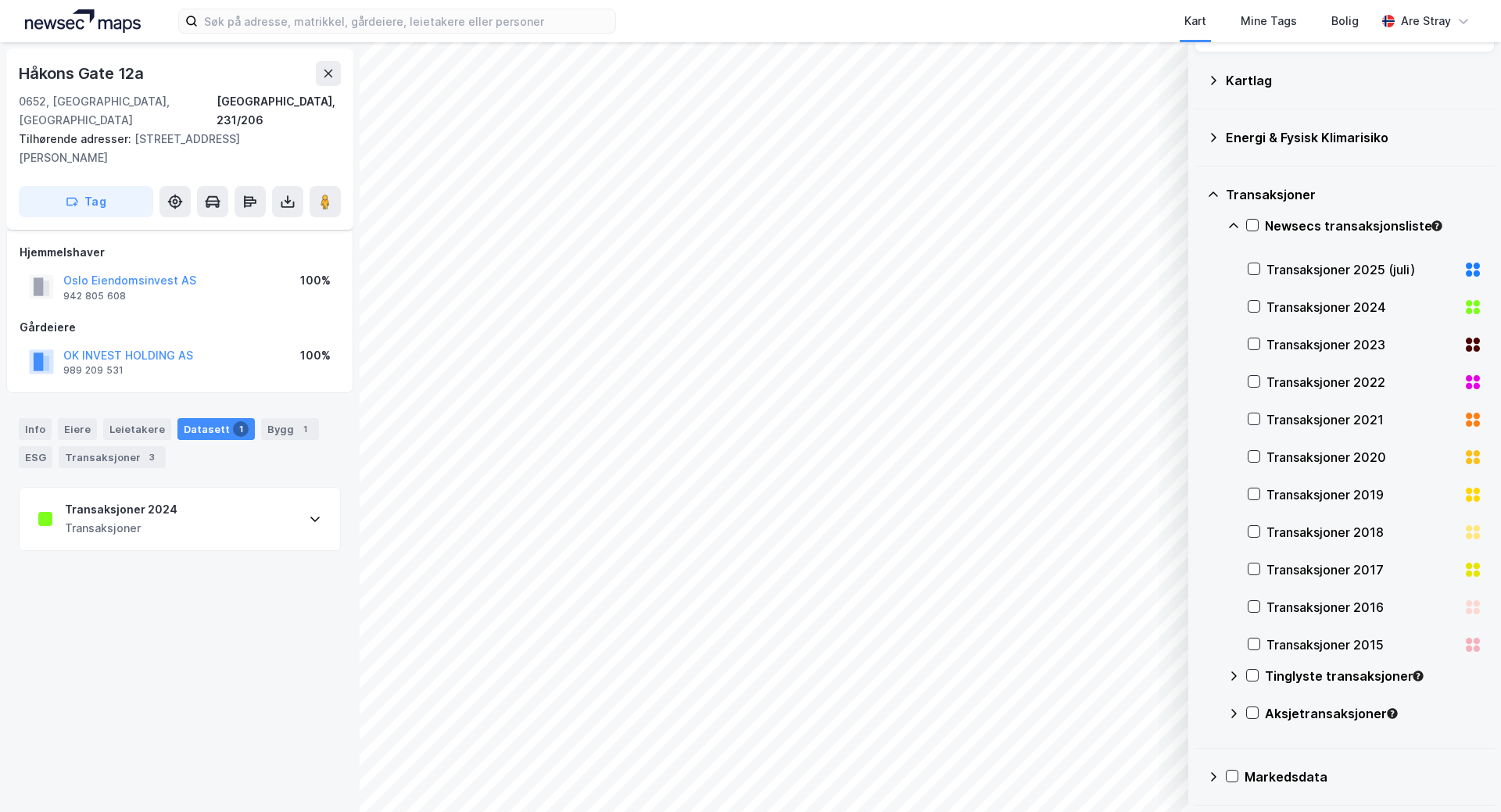
click at [268, 491] on div "Transaksjoner 2024 Transaksjoner" at bounding box center [179, 518] width 320 height 62
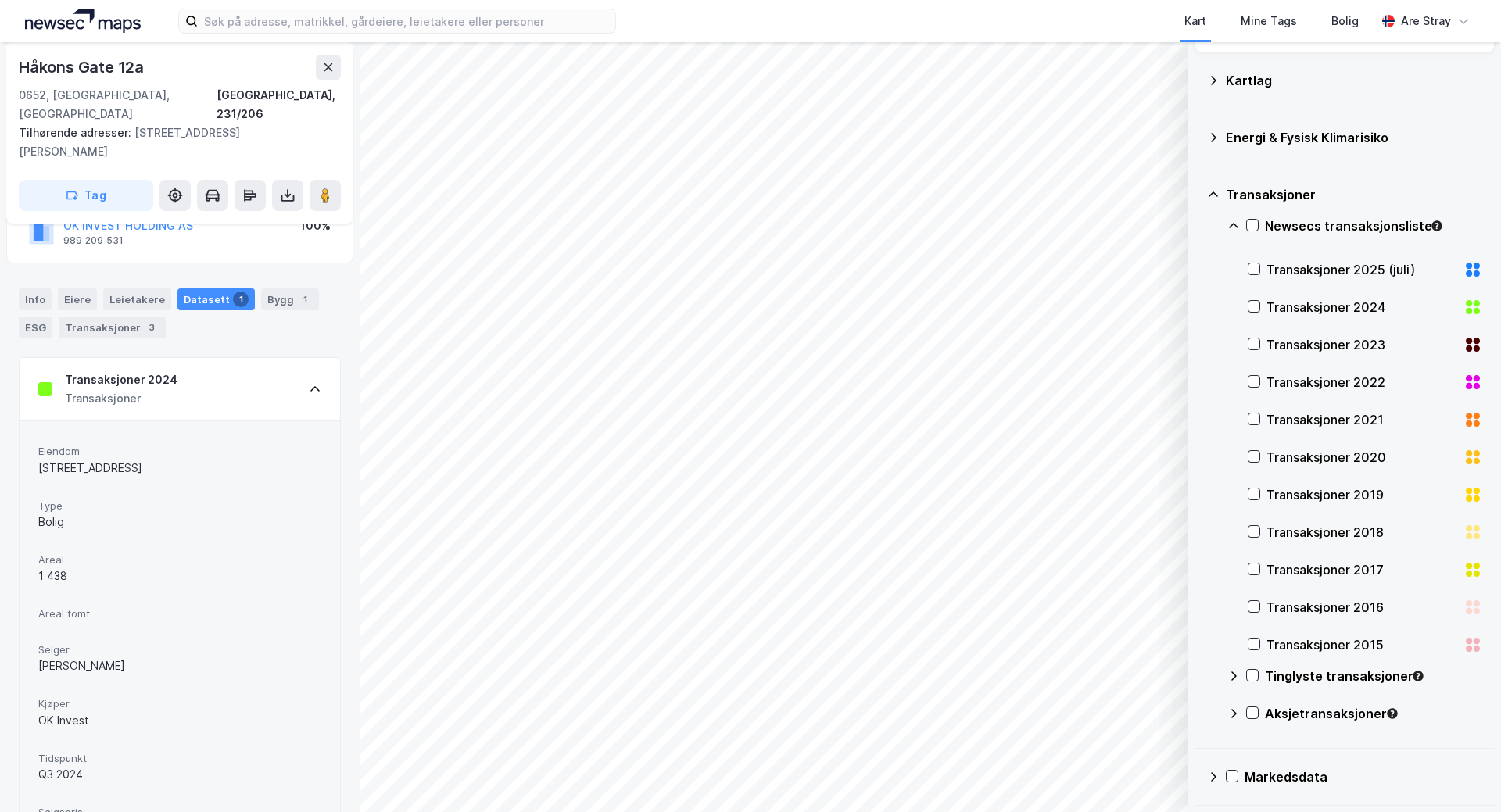
scroll to position [310, 0]
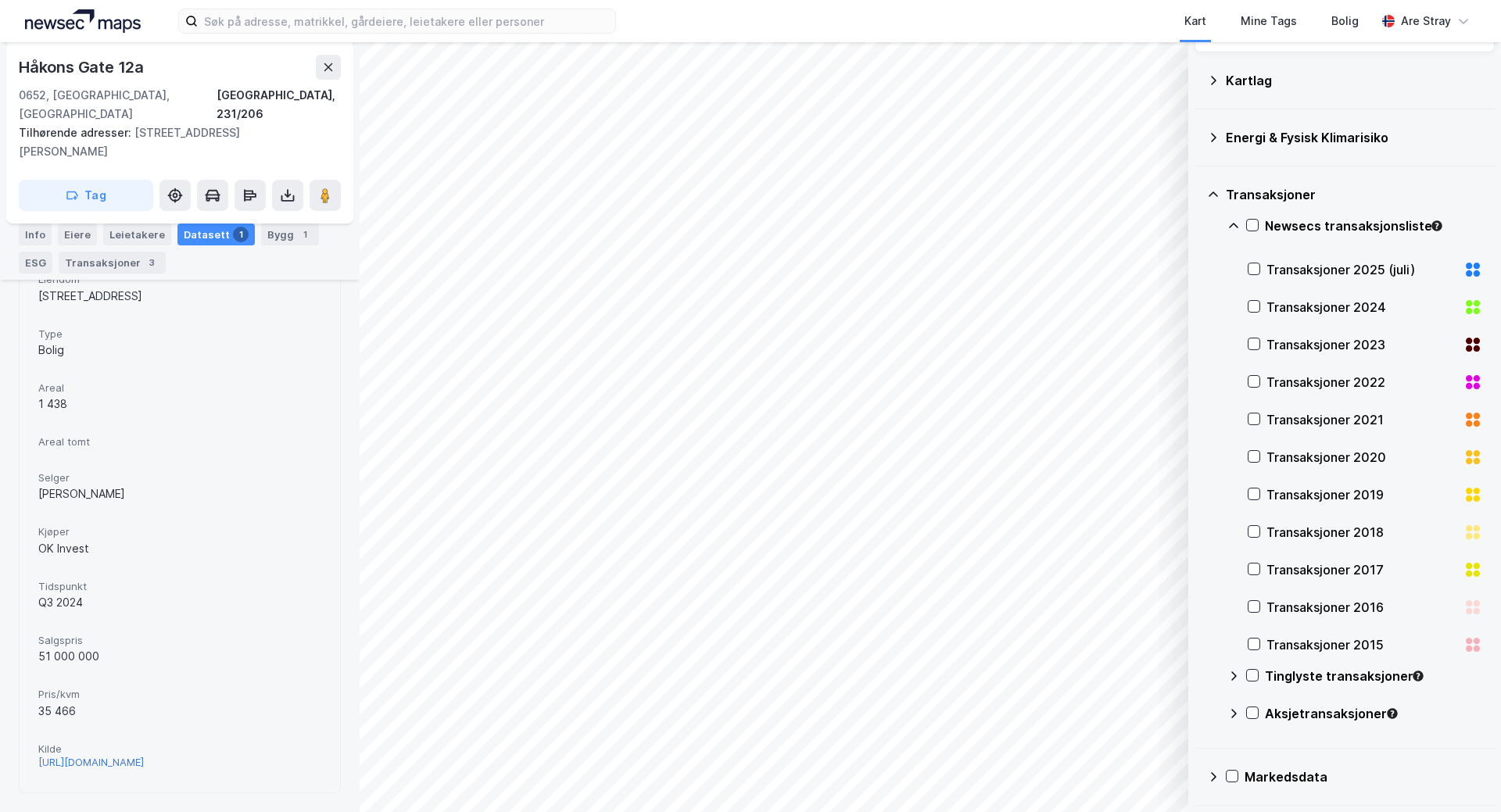
click at [144, 755] on div "[URL][DOMAIN_NAME]" at bounding box center [91, 762] width 106 height 13
click at [47, 230] on div "Info" at bounding box center [35, 235] width 33 height 22
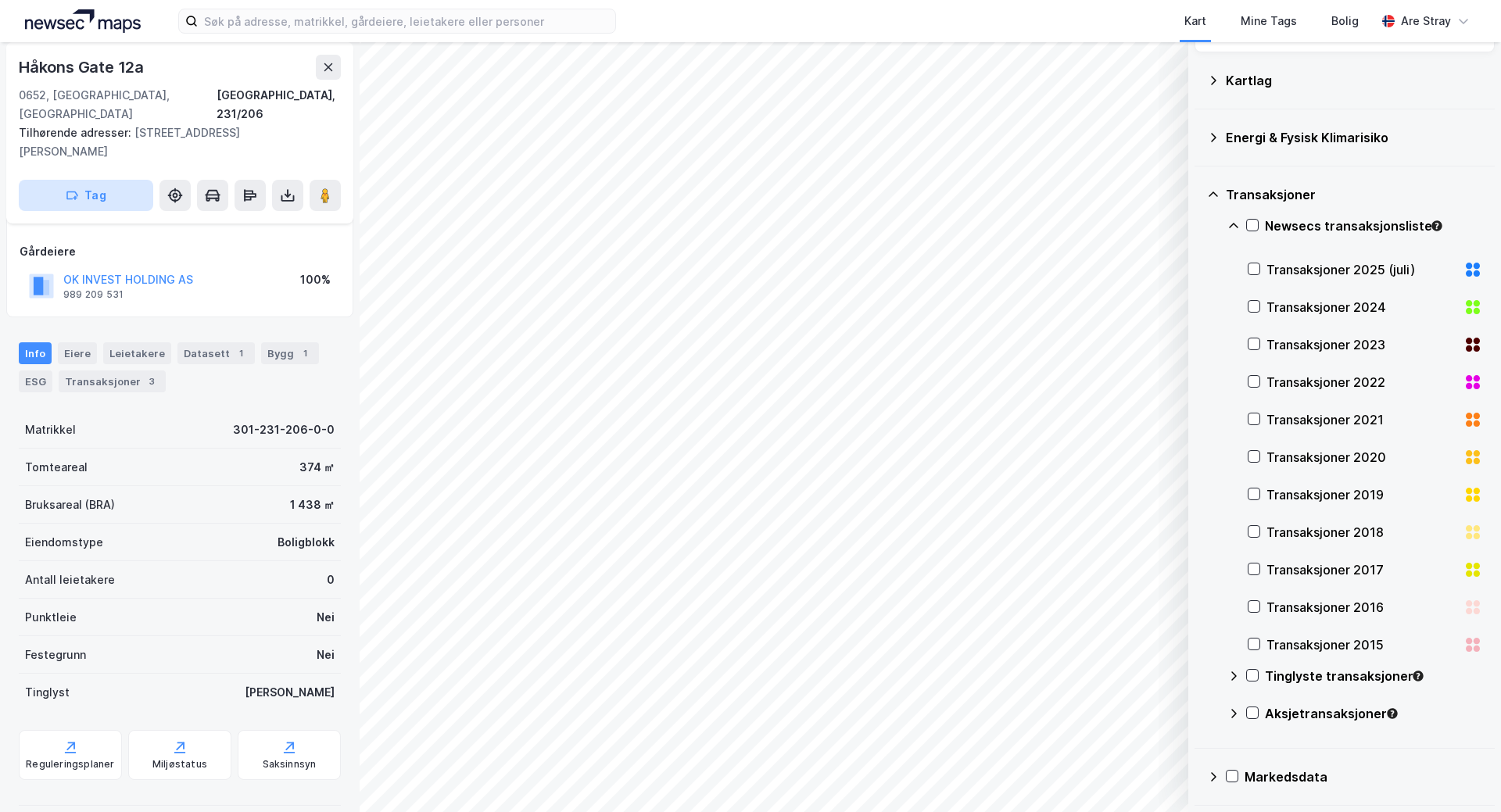
click at [107, 181] on button "Tag" at bounding box center [85, 195] width 134 height 31
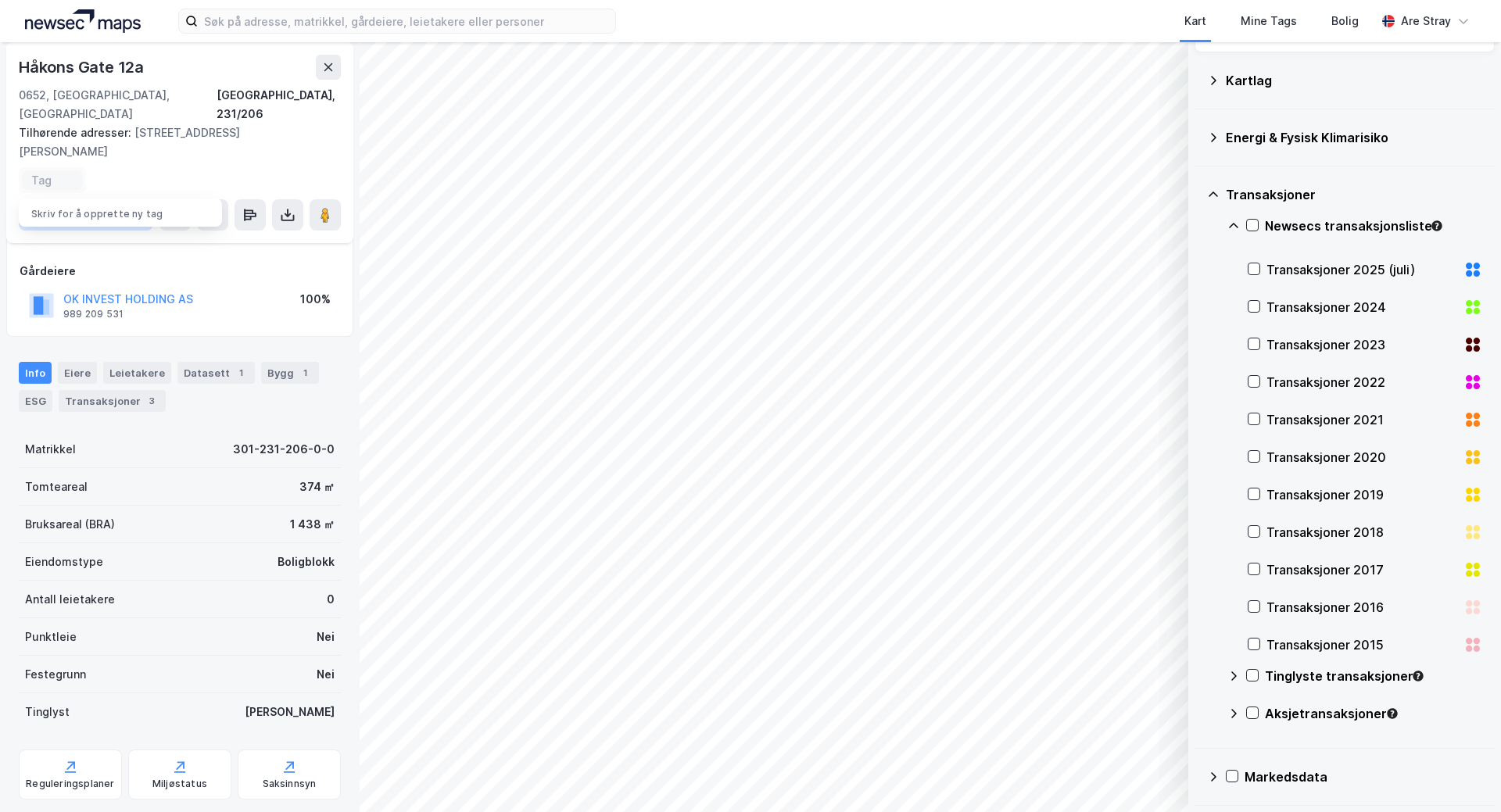
scroll to position [95, 0]
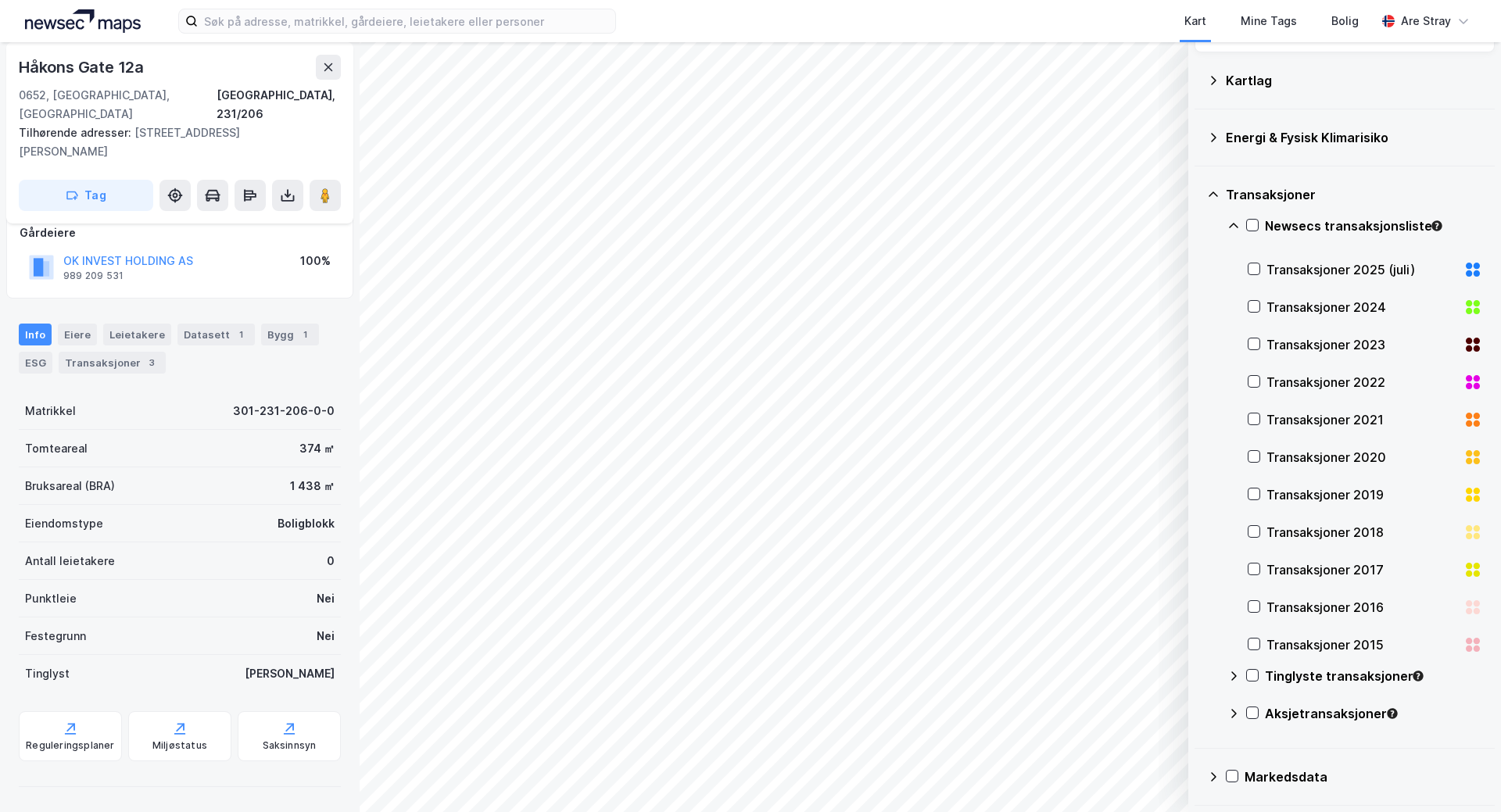
click at [241, 295] on div "Hjemmelshaver Oslo Eiendomsinvest AS 942 805 608 100% Gårdeiere OK INVEST HOLDI…" at bounding box center [180, 217] width 347 height 164
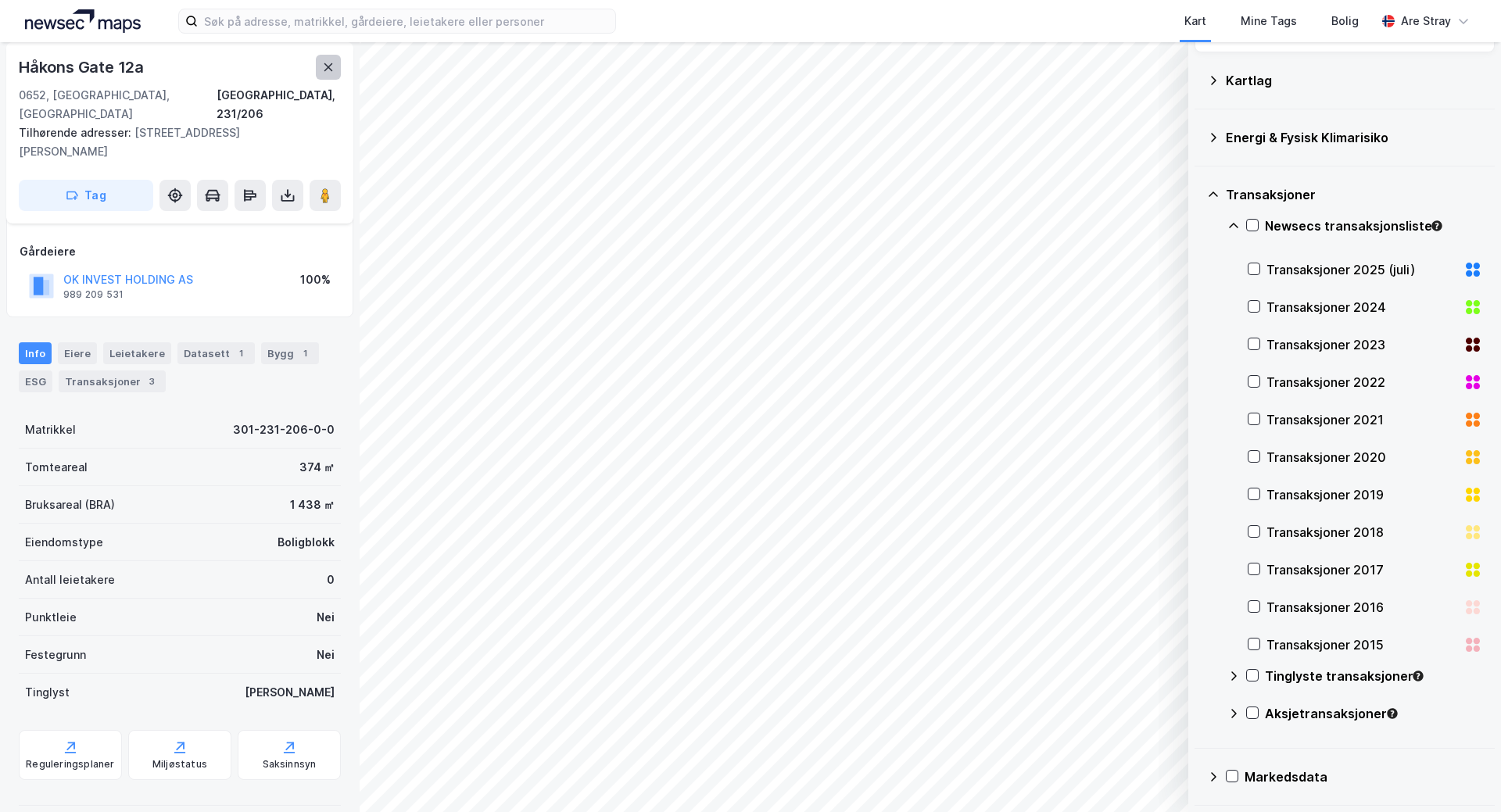
click at [322, 71] on icon at bounding box center [329, 67] width 13 height 13
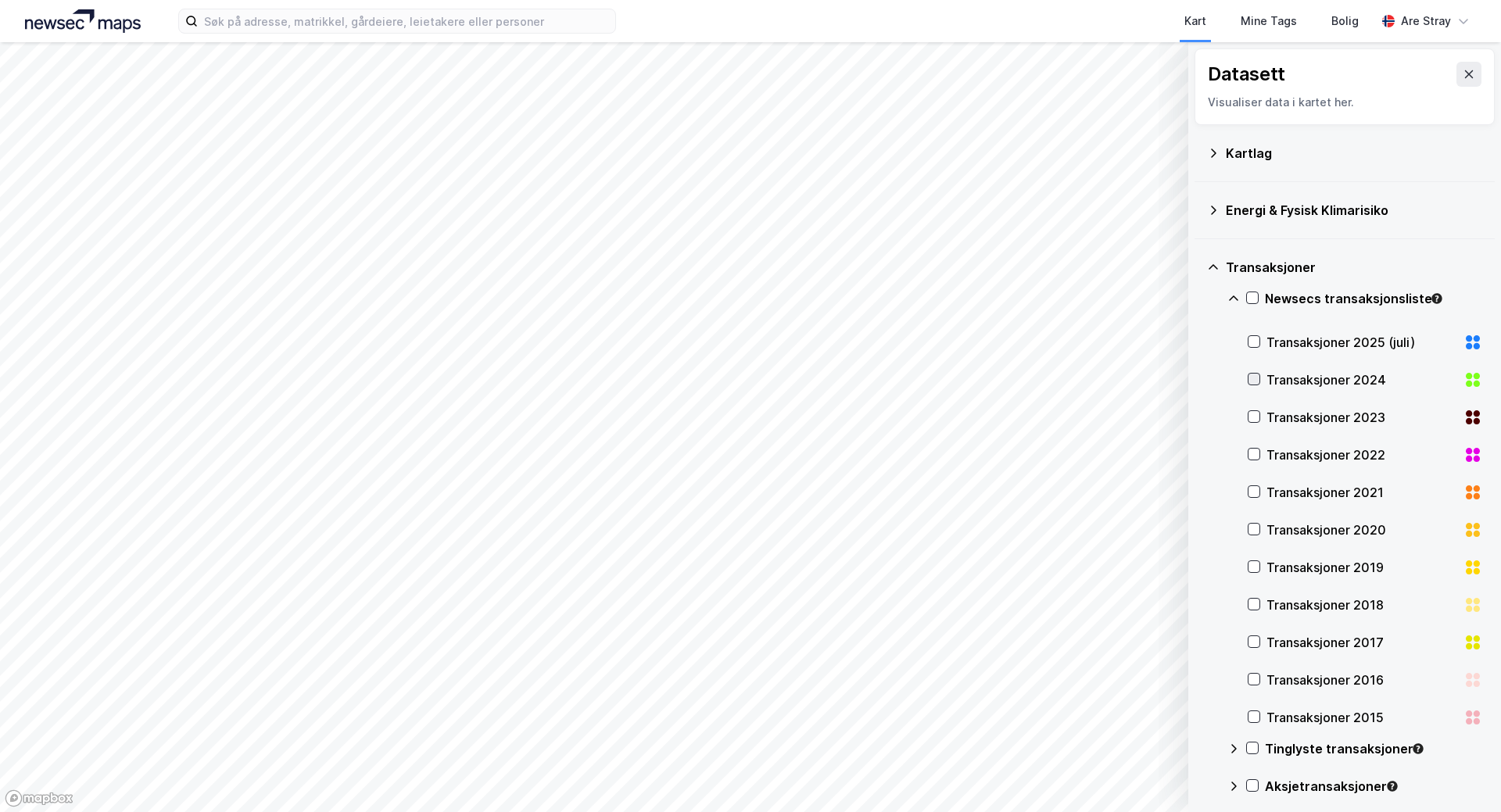
click at [1250, 381] on icon at bounding box center [1254, 379] width 11 height 11
click at [1462, 75] on icon at bounding box center [1469, 74] width 13 height 13
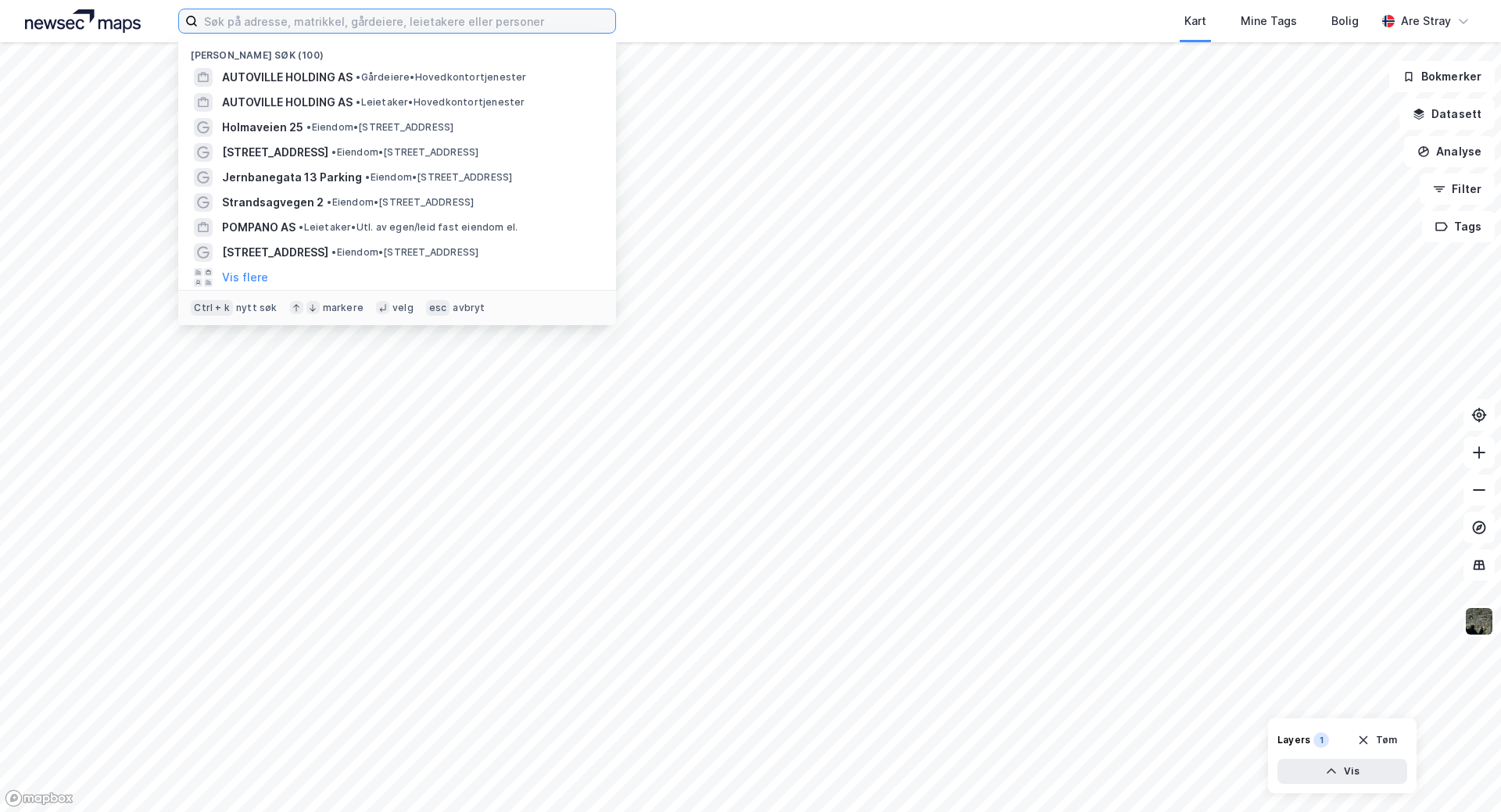
click at [217, 17] on input at bounding box center [406, 21] width 418 height 24
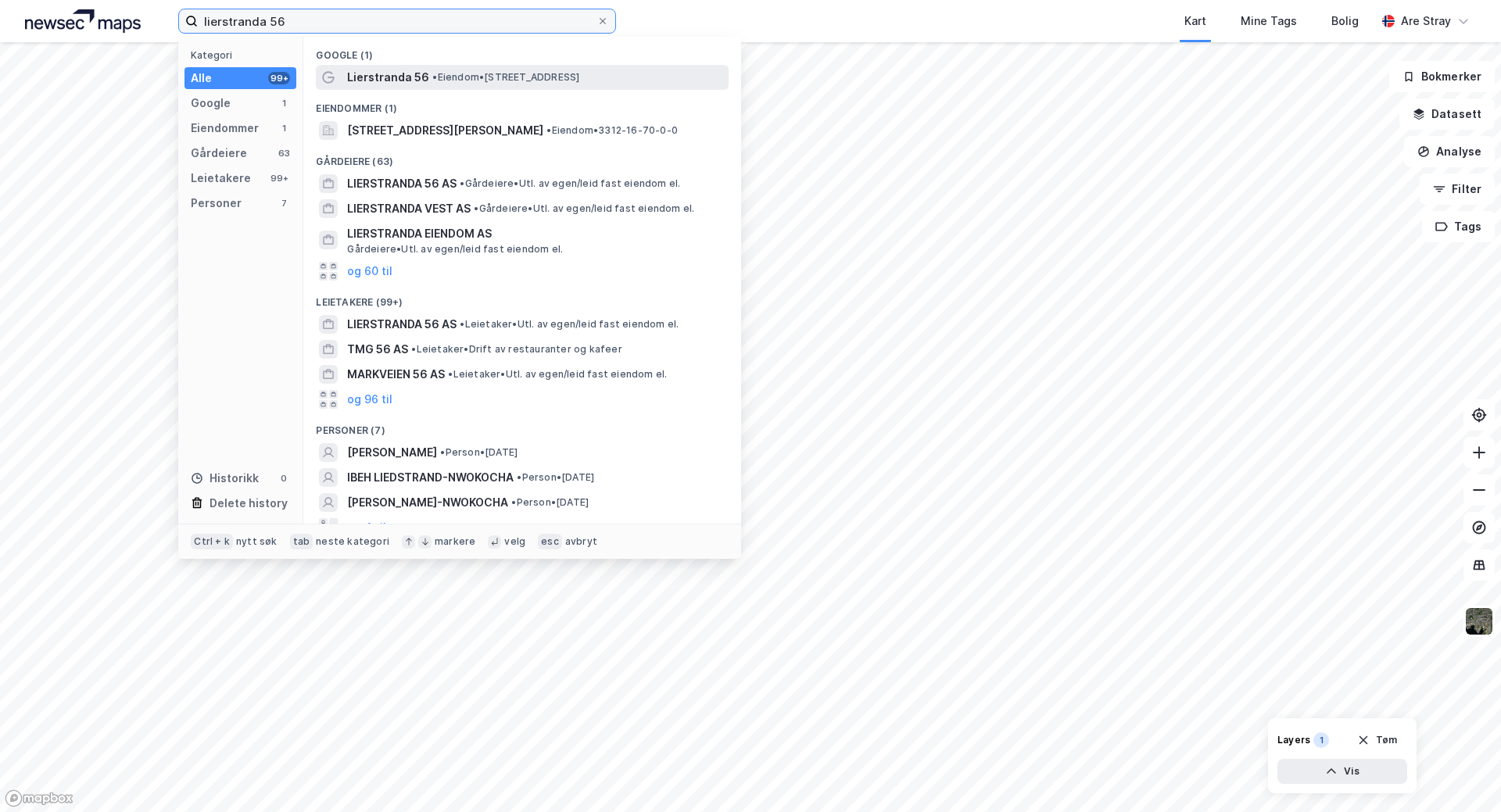
type input "lierstranda 56"
click at [564, 83] on div "Lierstranda 56 • Eiendom • [STREET_ADDRESS]" at bounding box center [536, 77] width 378 height 18
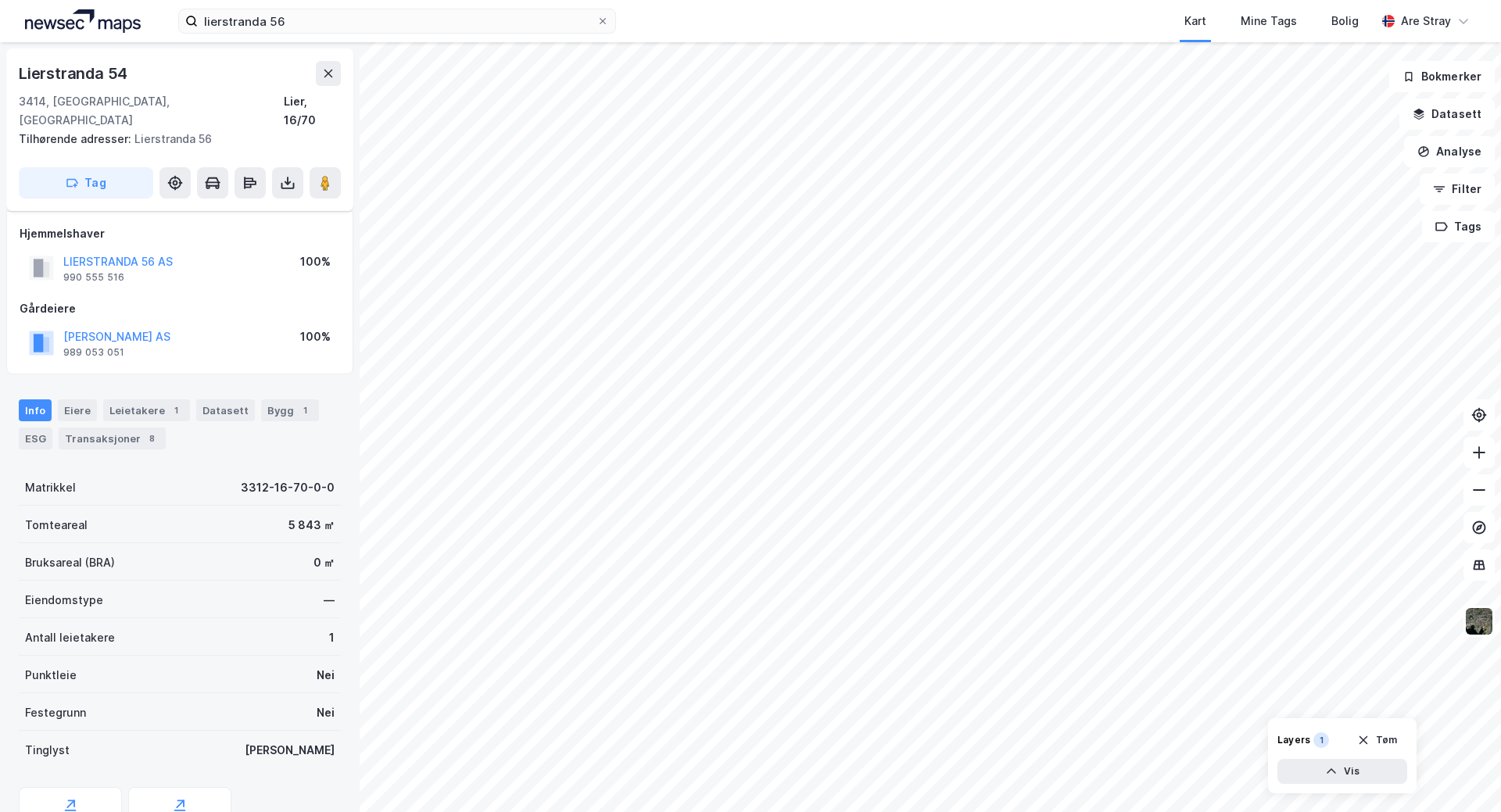
scroll to position [58, 0]
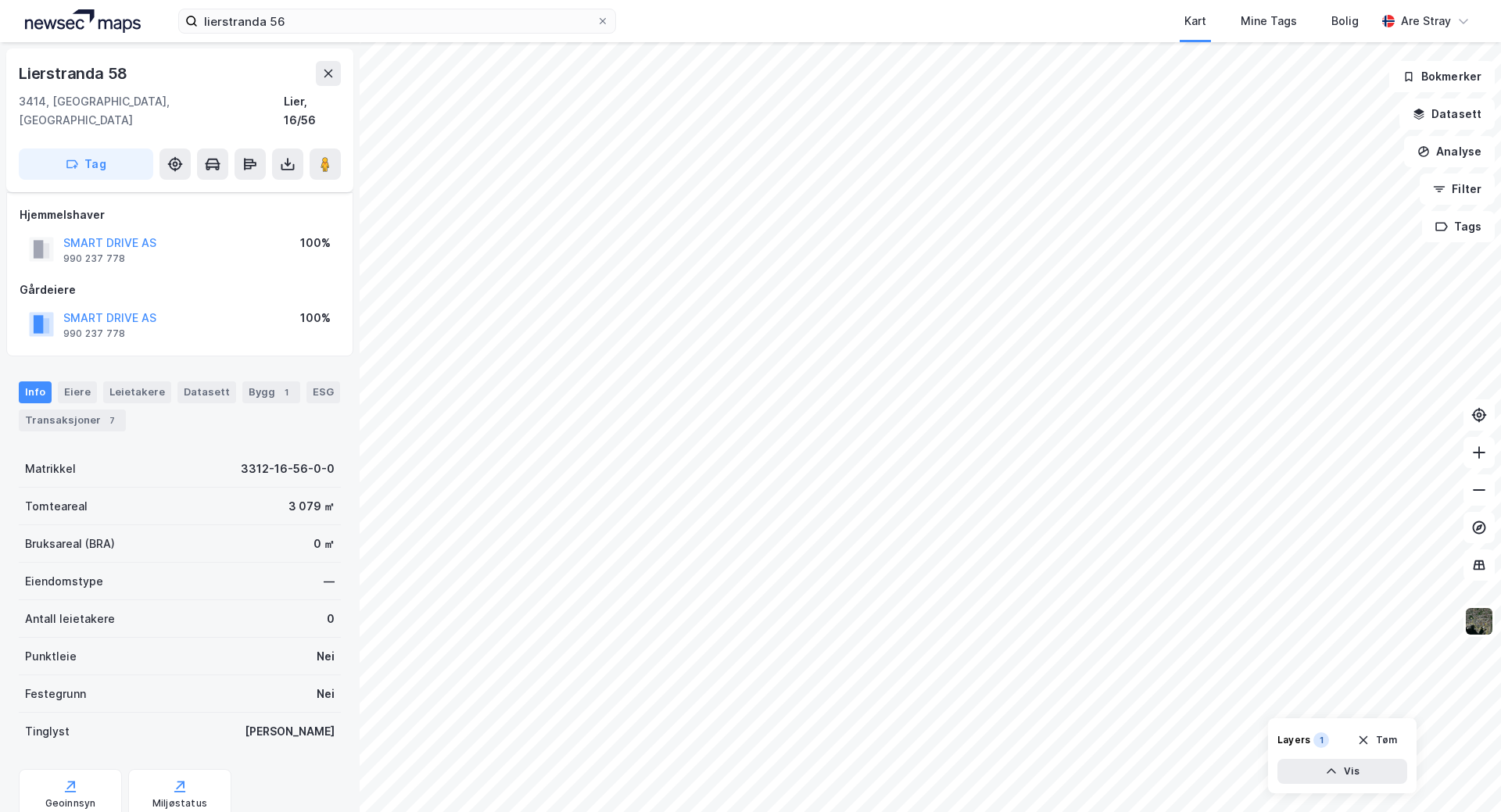
scroll to position [39, 0]
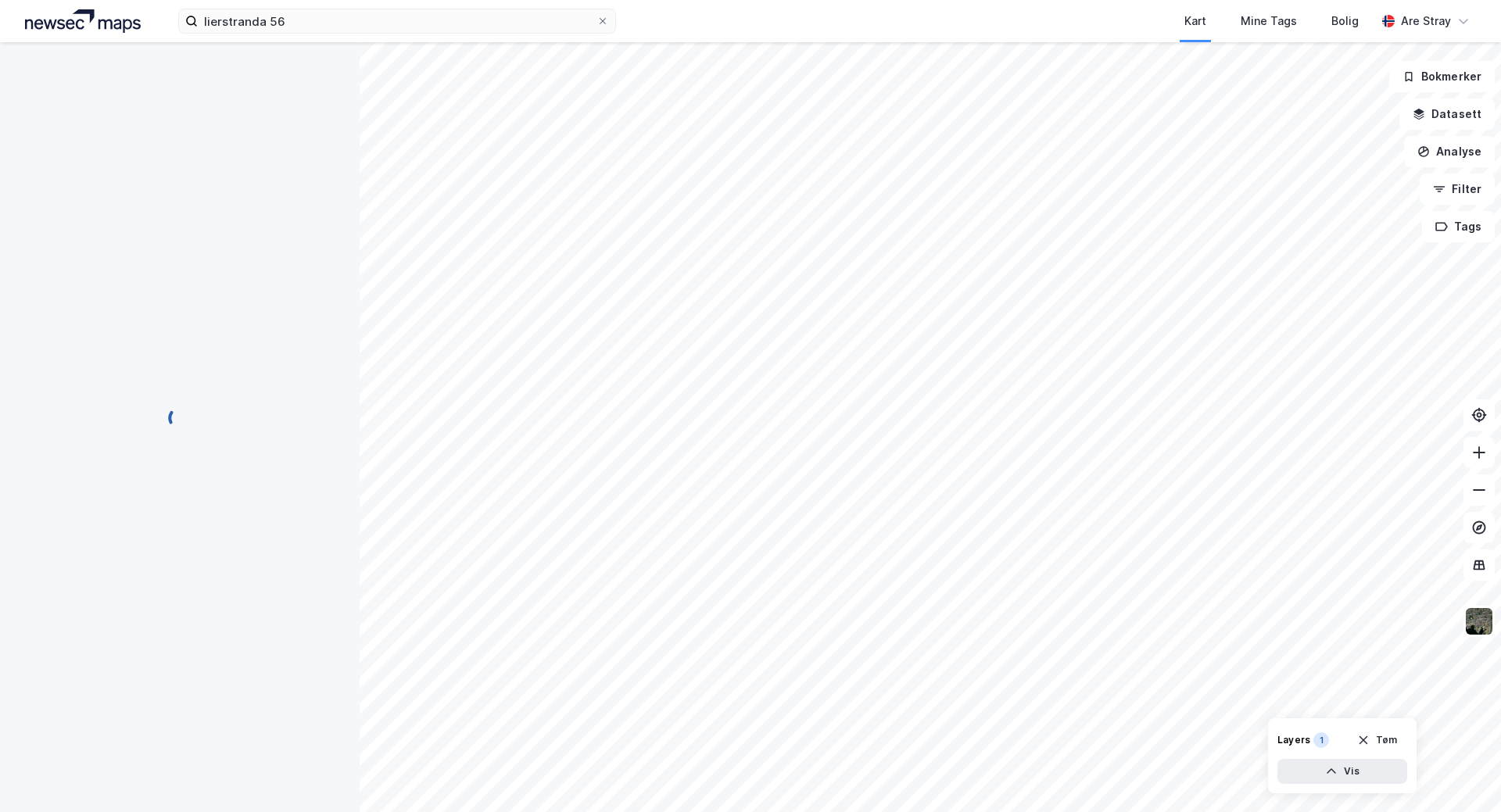
scroll to position [39, 0]
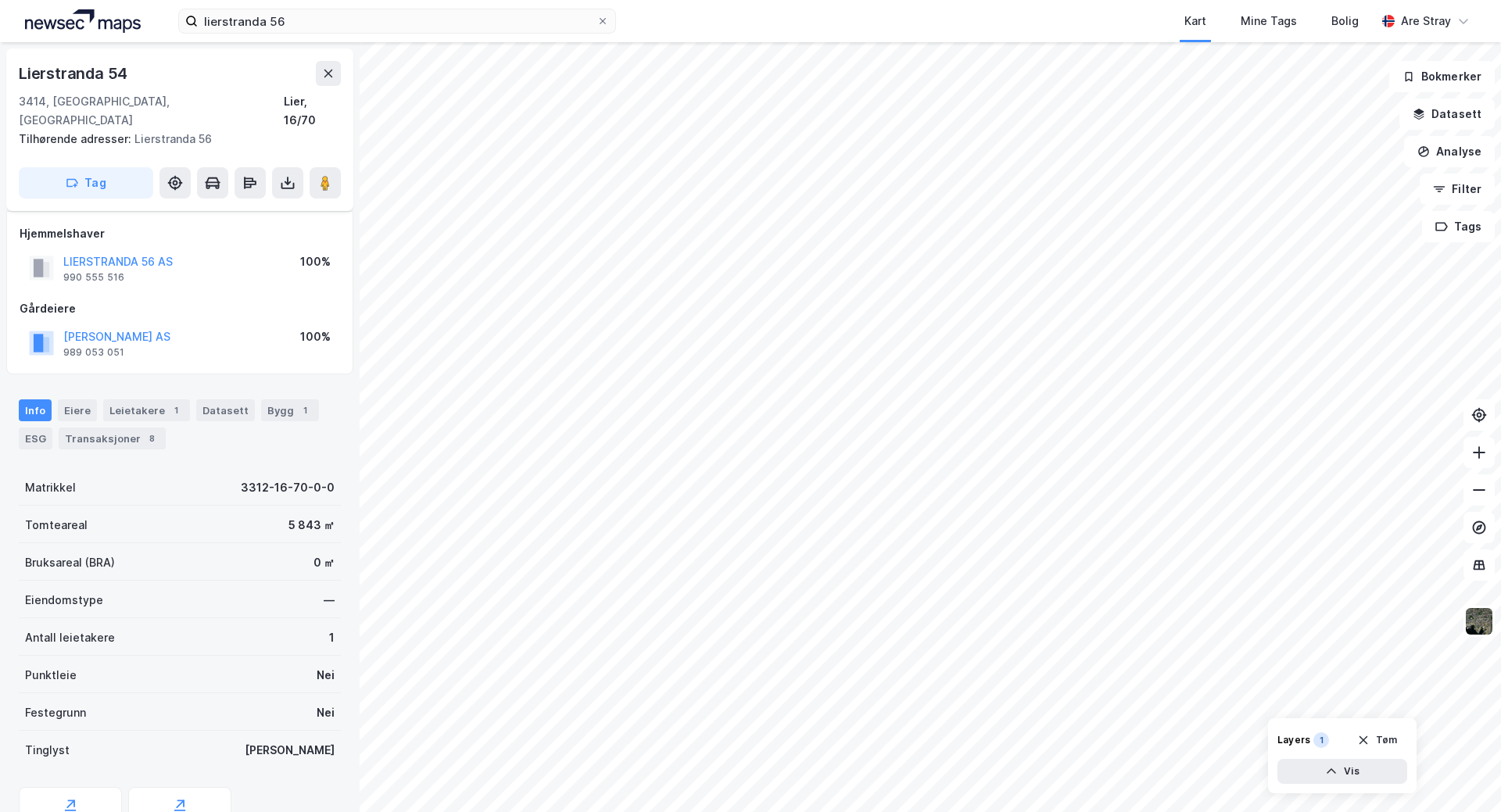
scroll to position [39, 0]
